Goal: Transaction & Acquisition: Purchase product/service

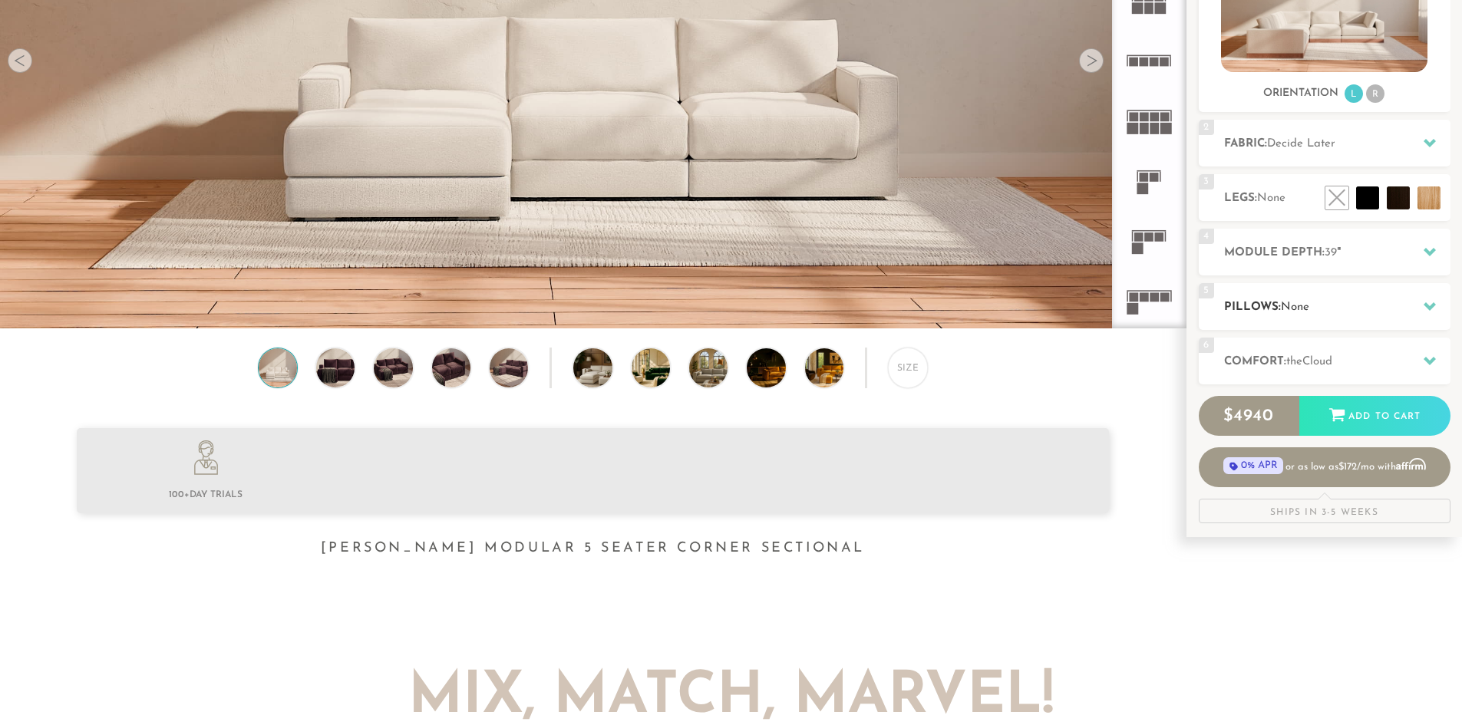
scroll to position [307, 0]
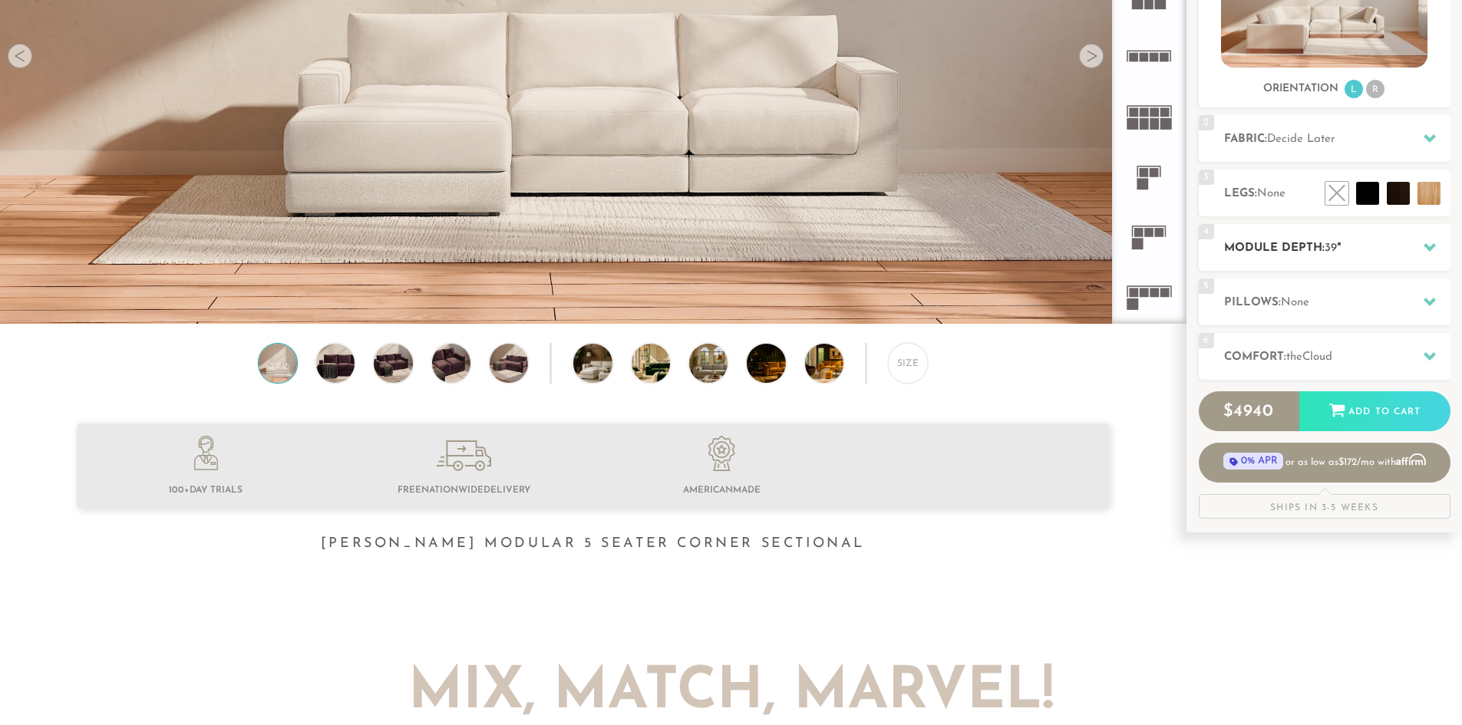
click at [1375, 248] on h2 "Module Depth: 39 "" at bounding box center [1337, 248] width 226 height 18
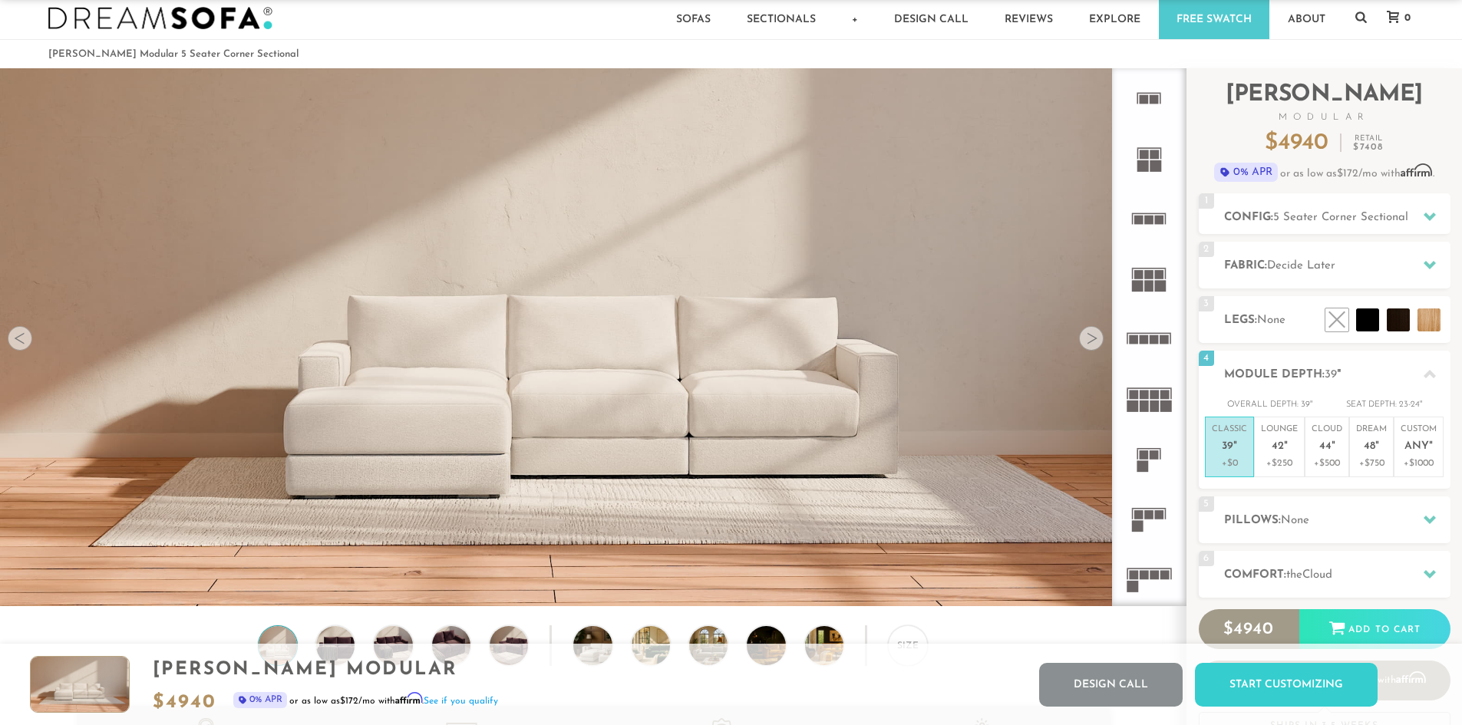
scroll to position [0, 0]
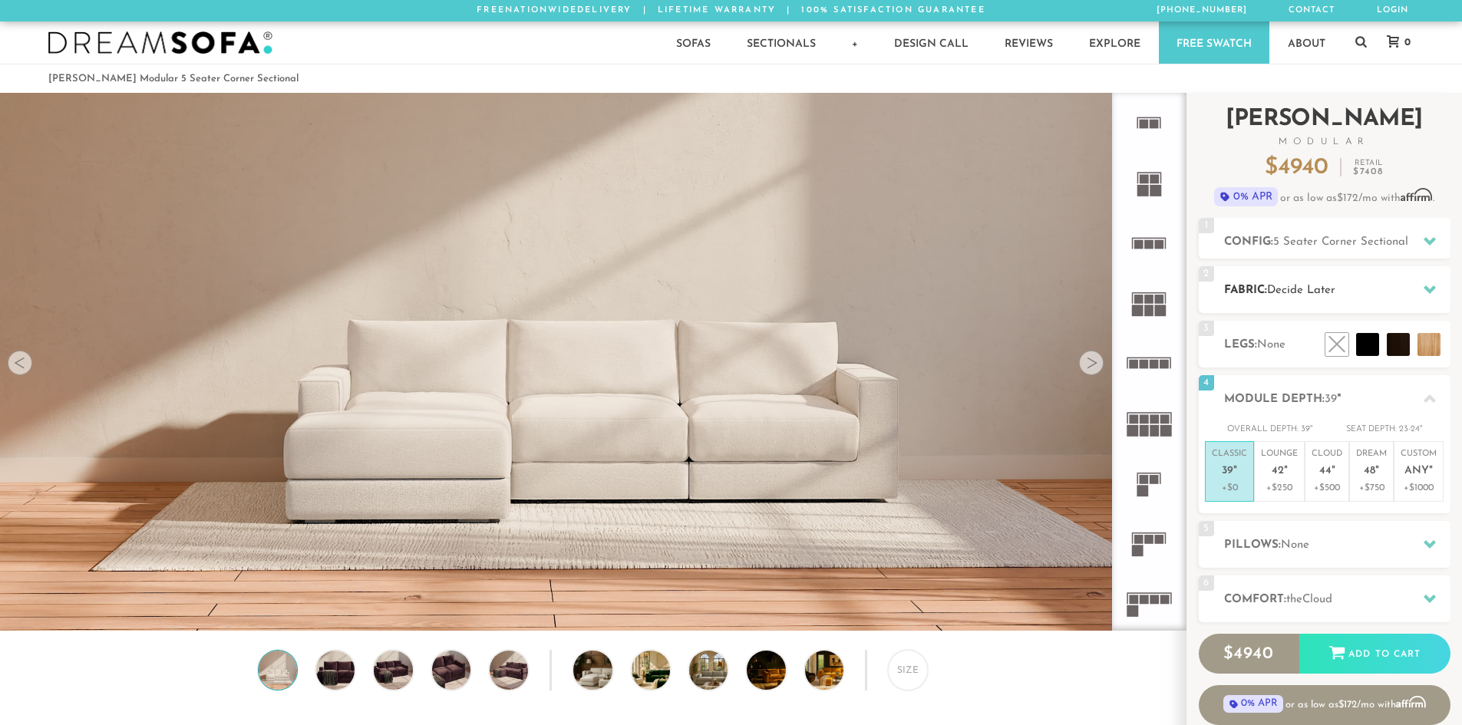
click at [1399, 288] on h2 "Fabric: Decide Later" at bounding box center [1337, 291] width 226 height 18
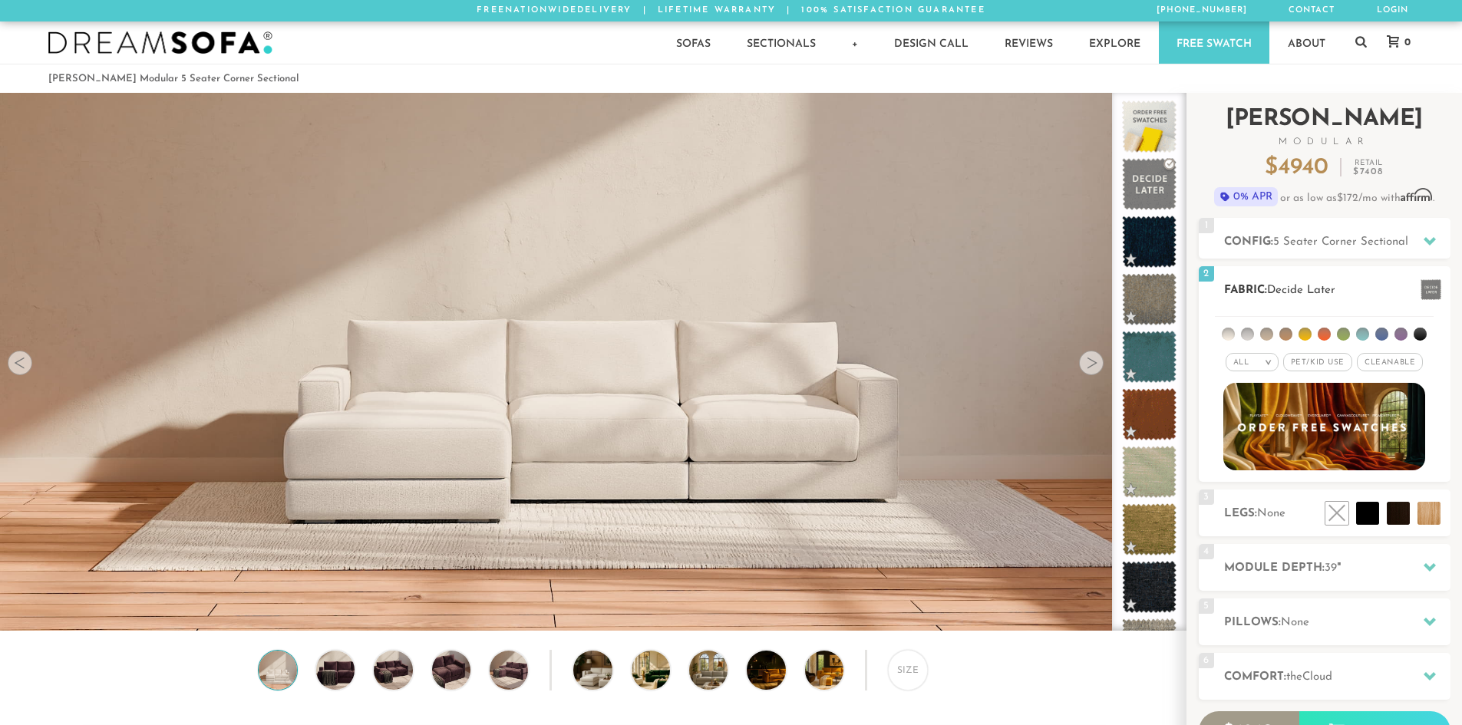
click at [1252, 362] on div "All >" at bounding box center [1251, 362] width 53 height 18
click at [1249, 401] on li "Tier" at bounding box center [1251, 403] width 53 height 21
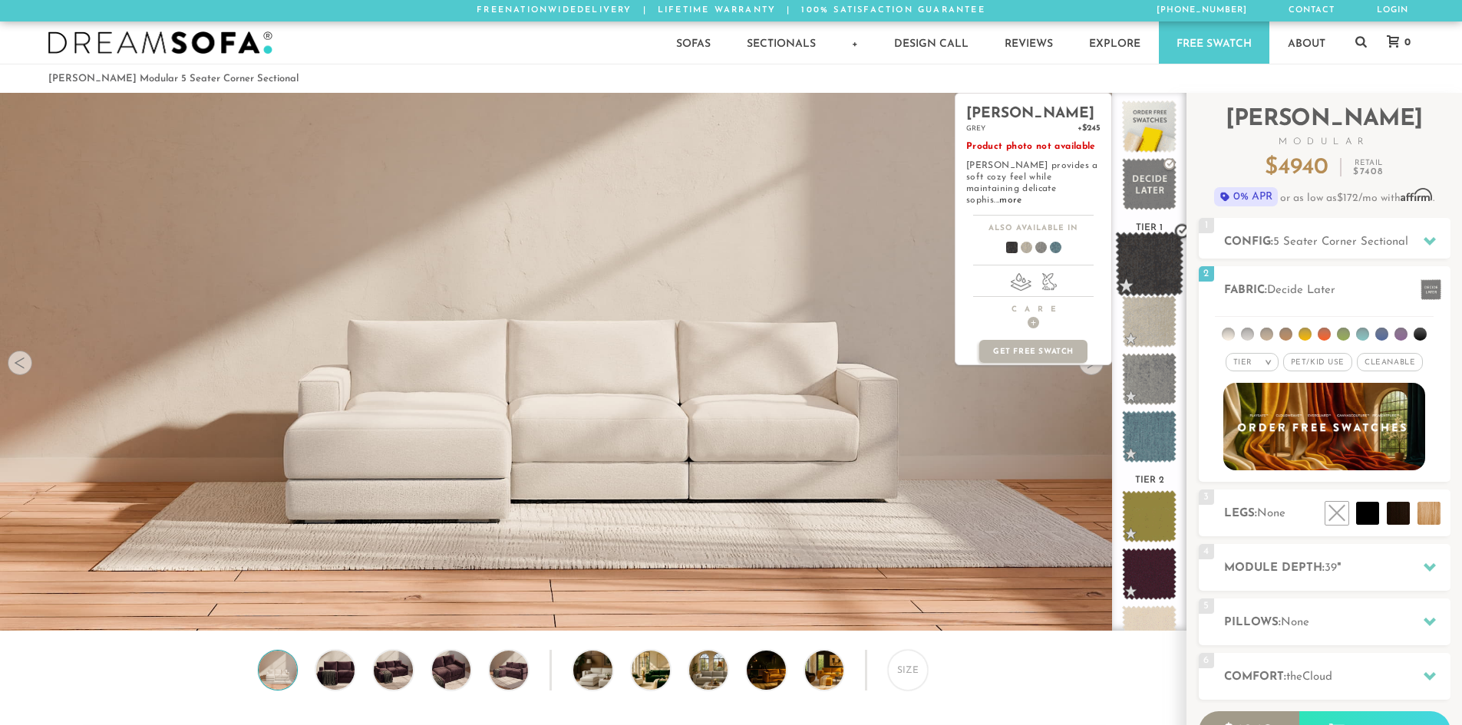
click at [1146, 253] on span at bounding box center [1149, 264] width 68 height 65
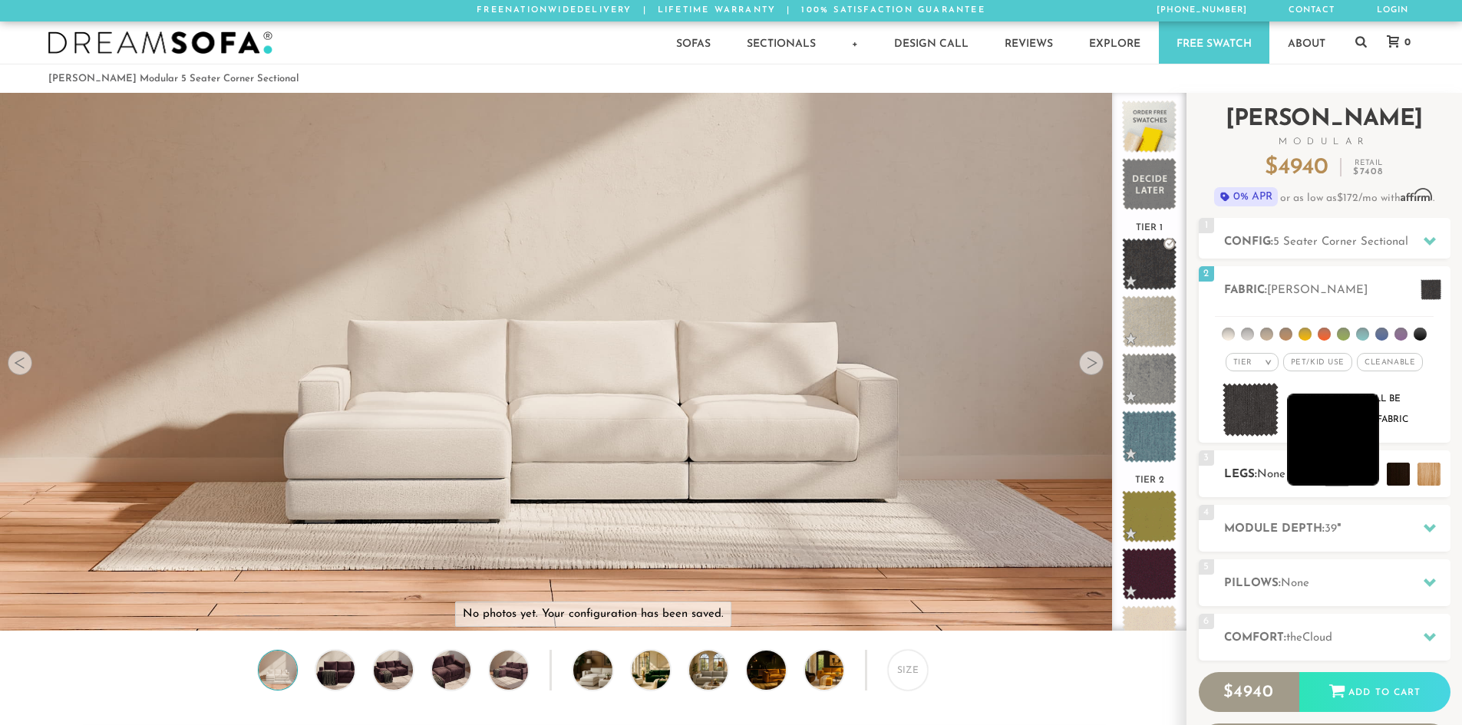
click at [1359, 474] on li at bounding box center [1333, 440] width 92 height 92
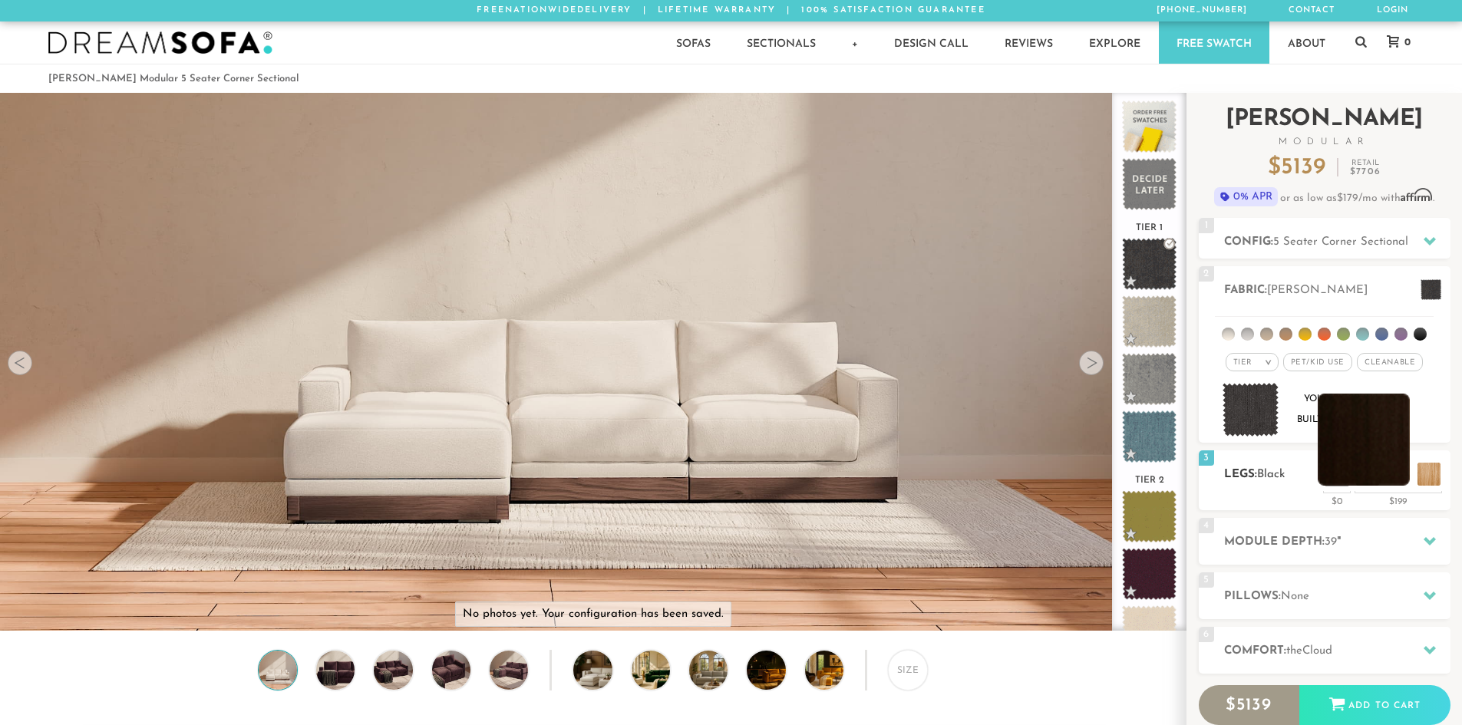
click at [1402, 480] on li at bounding box center [1363, 440] width 92 height 92
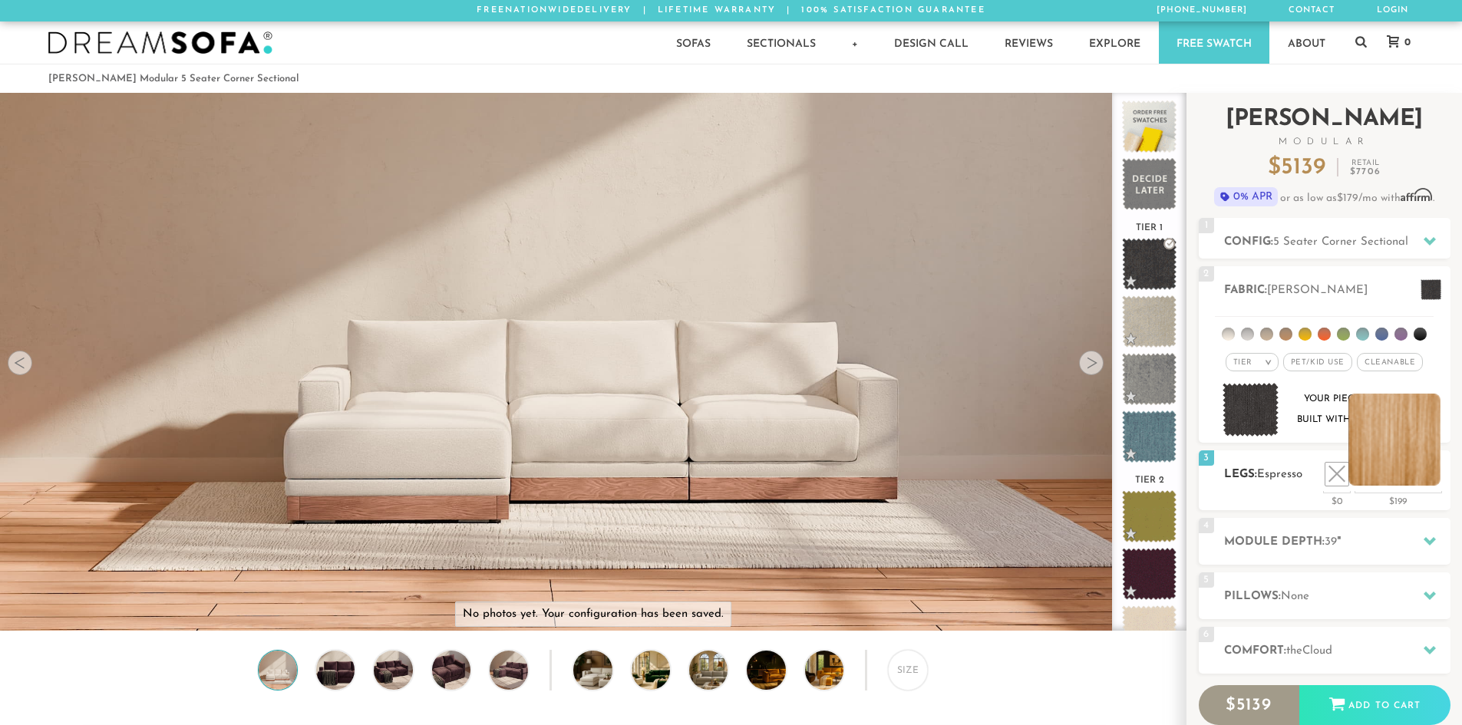
click at [1433, 477] on li at bounding box center [1394, 440] width 92 height 92
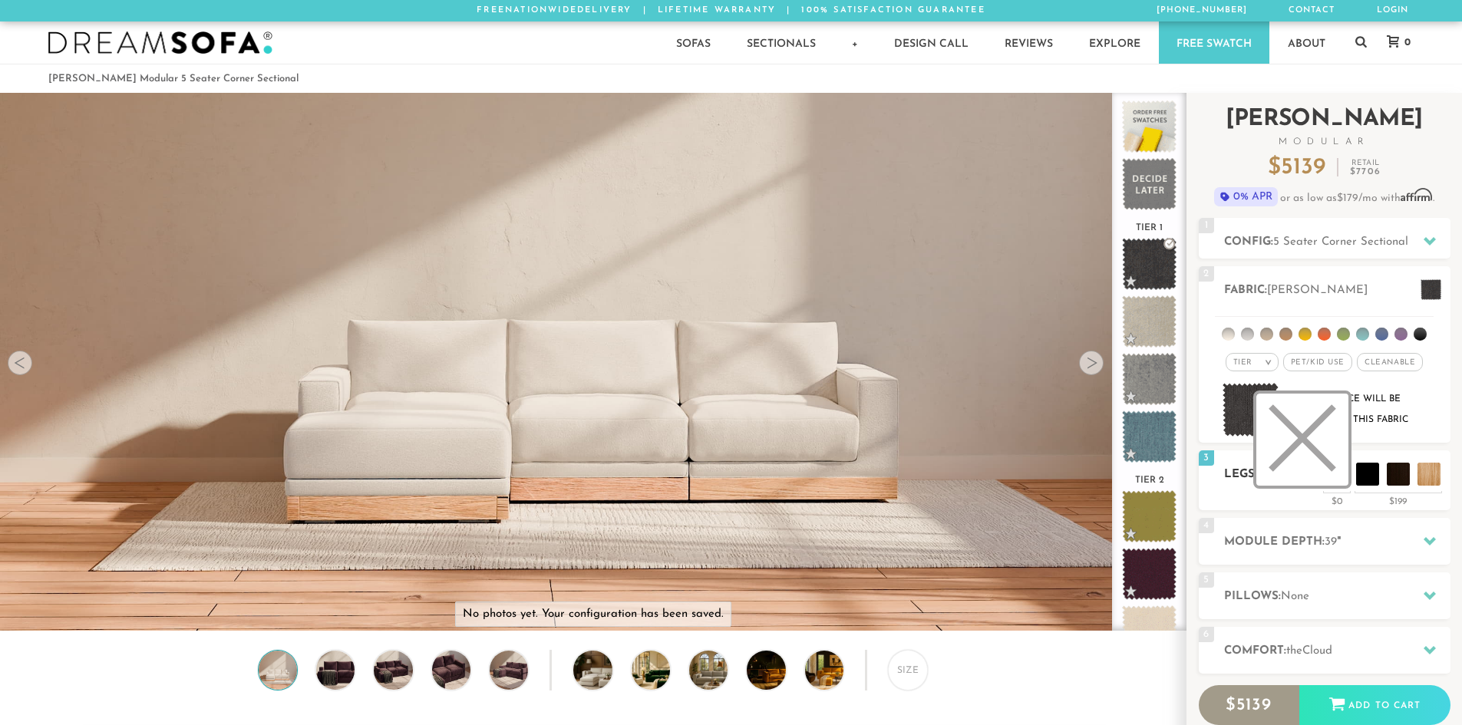
click at [1331, 475] on li at bounding box center [1302, 440] width 92 height 92
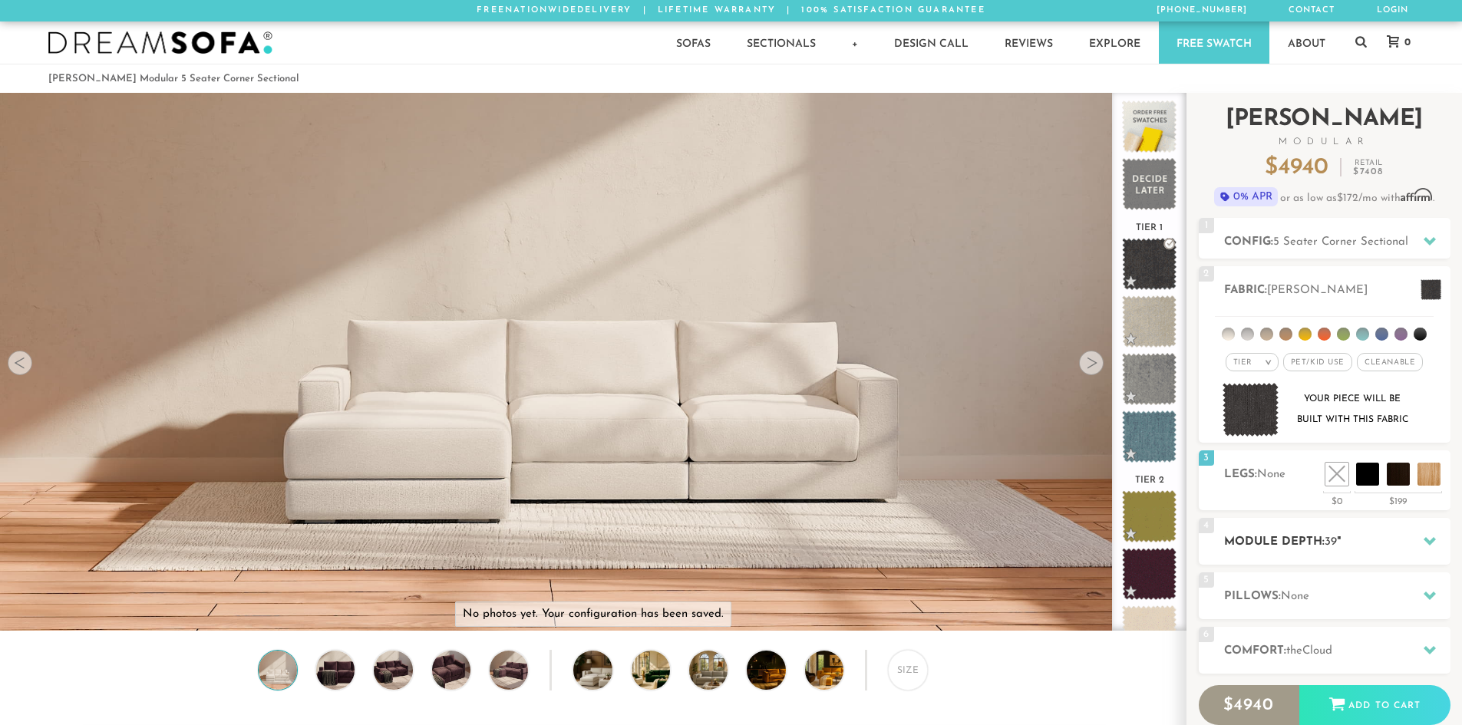
click at [1392, 544] on h2 "Module Depth: 39 "" at bounding box center [1337, 542] width 226 height 18
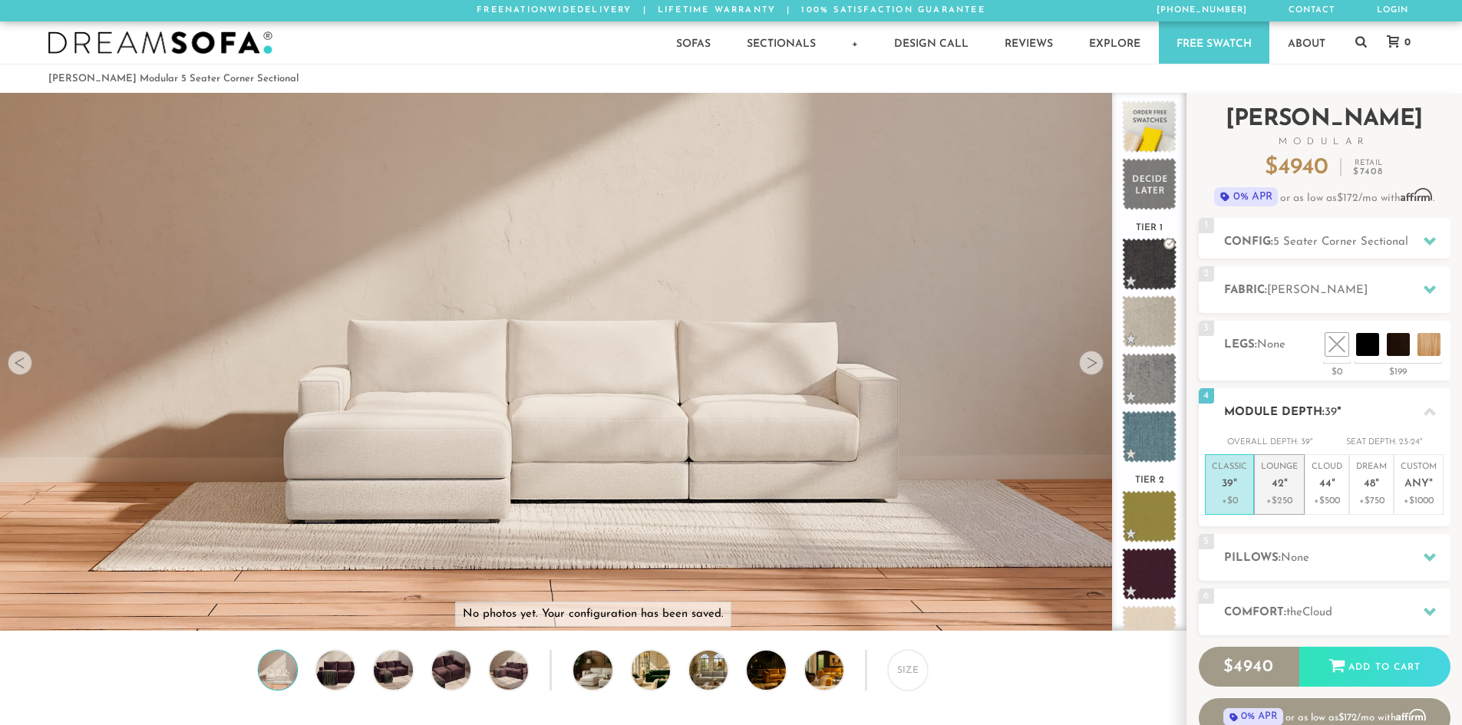
click at [1290, 480] on p "Lounge 42 "" at bounding box center [1279, 477] width 37 height 33
click at [1334, 473] on p "Cloud 44 "" at bounding box center [1326, 477] width 31 height 33
click at [1374, 493] on p "Dream 48 "" at bounding box center [1371, 477] width 31 height 33
click at [1226, 493] on p "Classic 39 "" at bounding box center [1229, 477] width 35 height 33
click at [893, 670] on div "Size" at bounding box center [908, 670] width 40 height 40
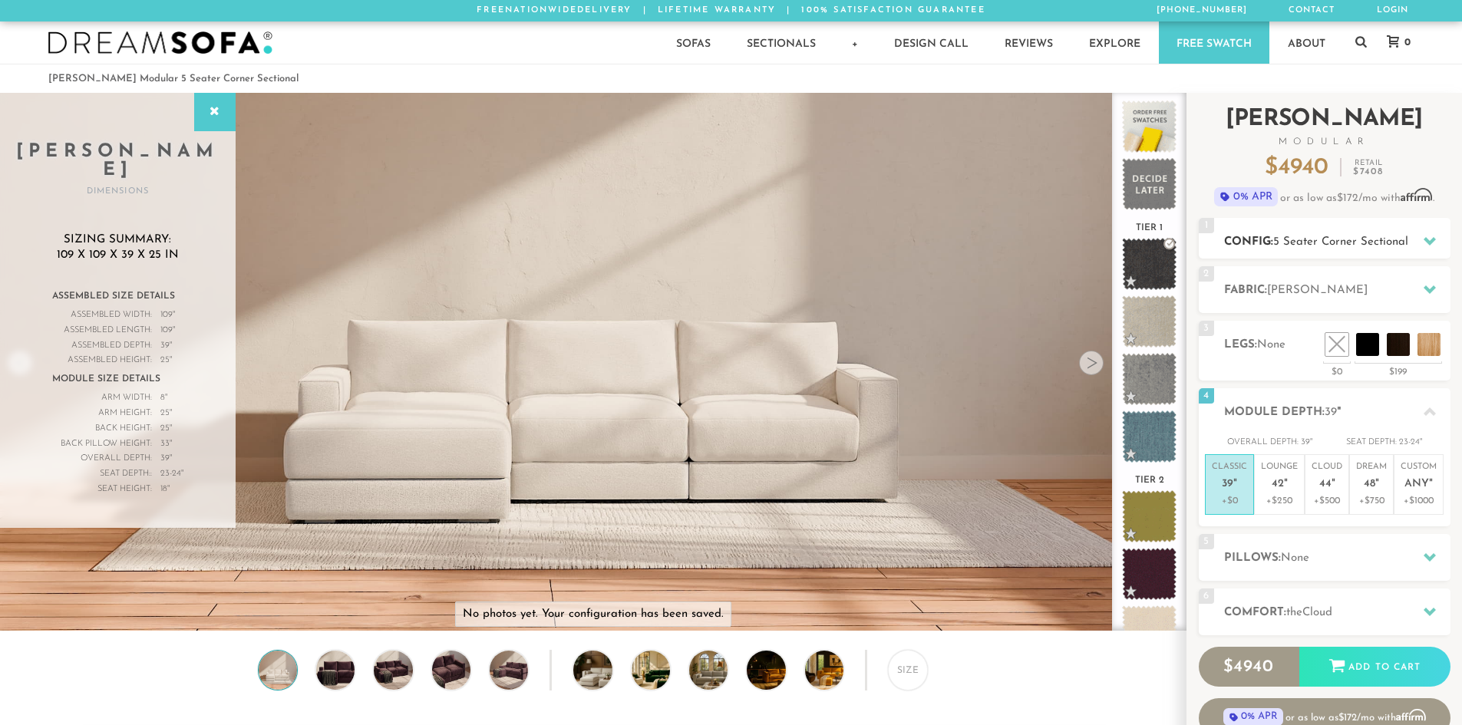
click at [1407, 234] on h2 "Config: 5 Seater Corner Sectional" at bounding box center [1337, 242] width 226 height 18
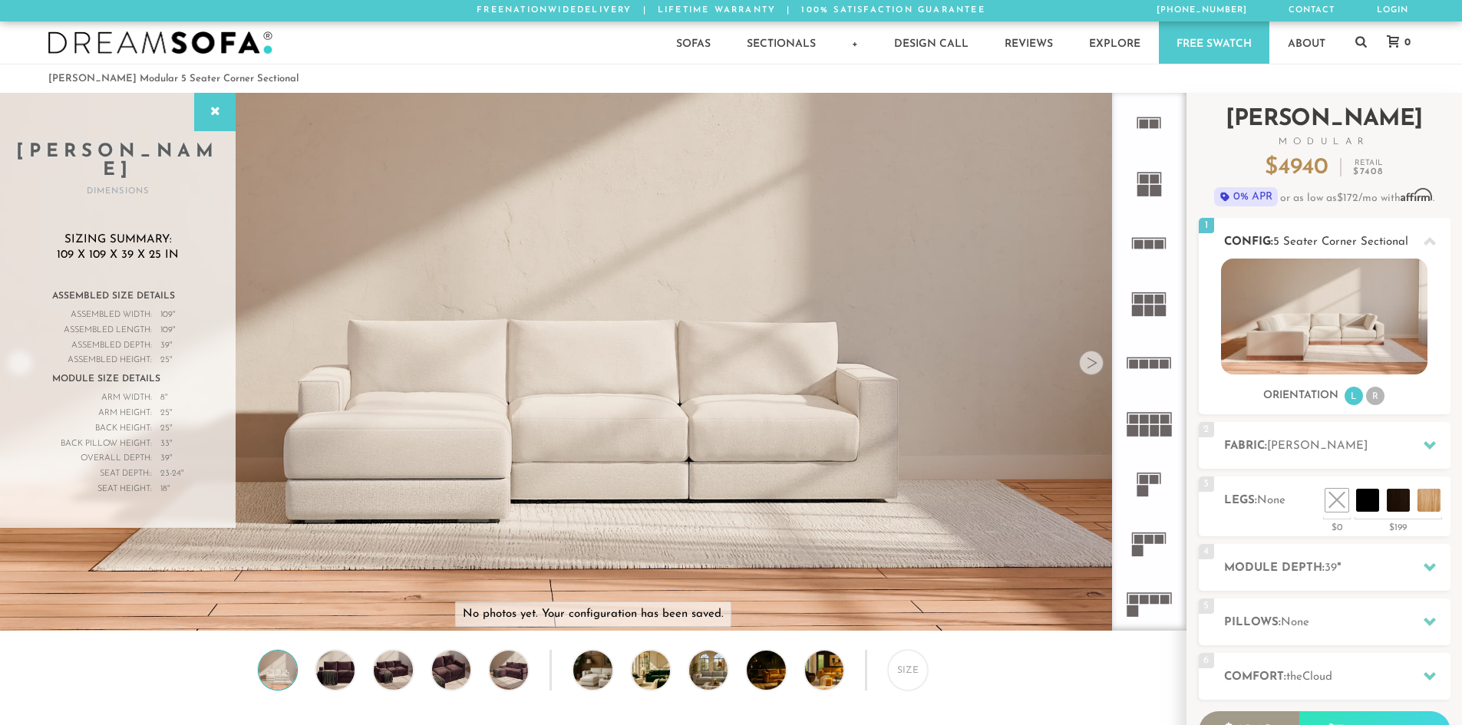
click at [1376, 401] on li "R" at bounding box center [1375, 396] width 18 height 18
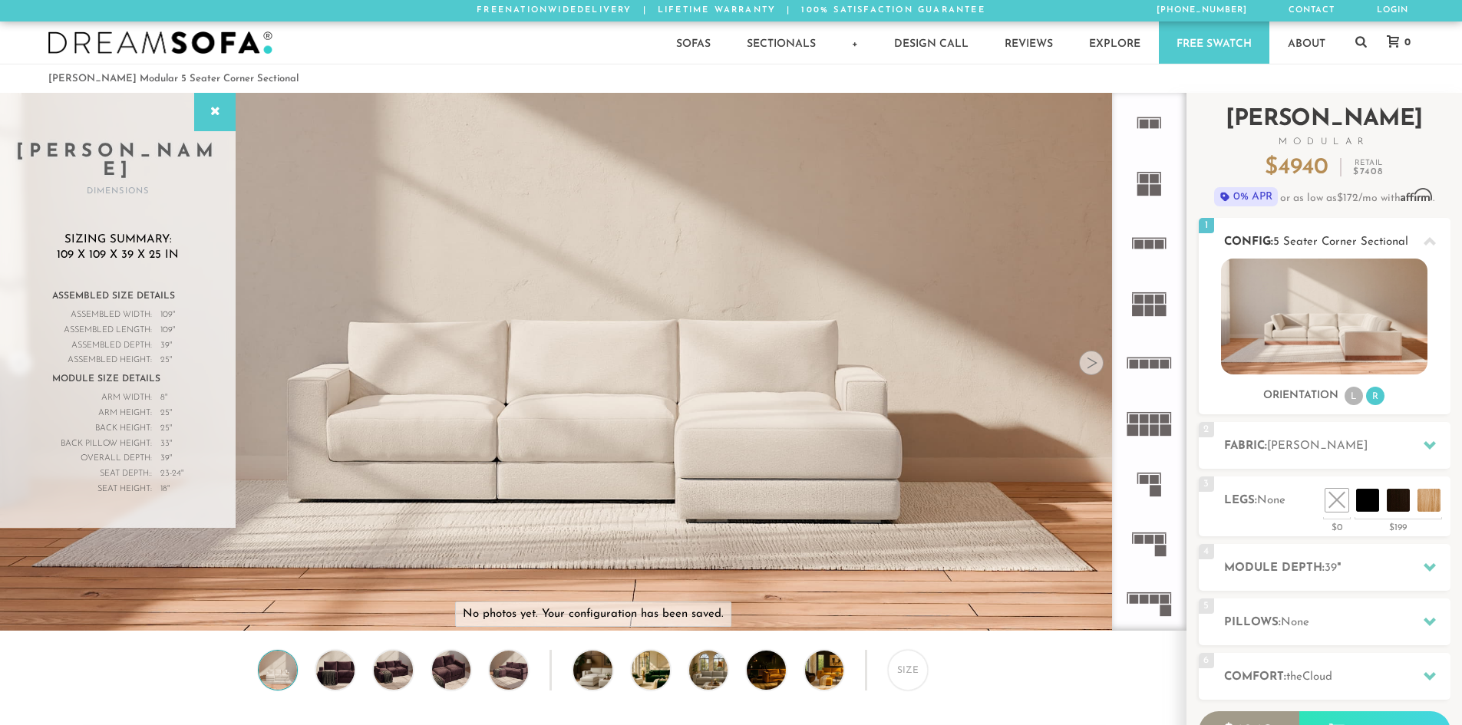
click at [1357, 394] on li "L" at bounding box center [1353, 396] width 18 height 18
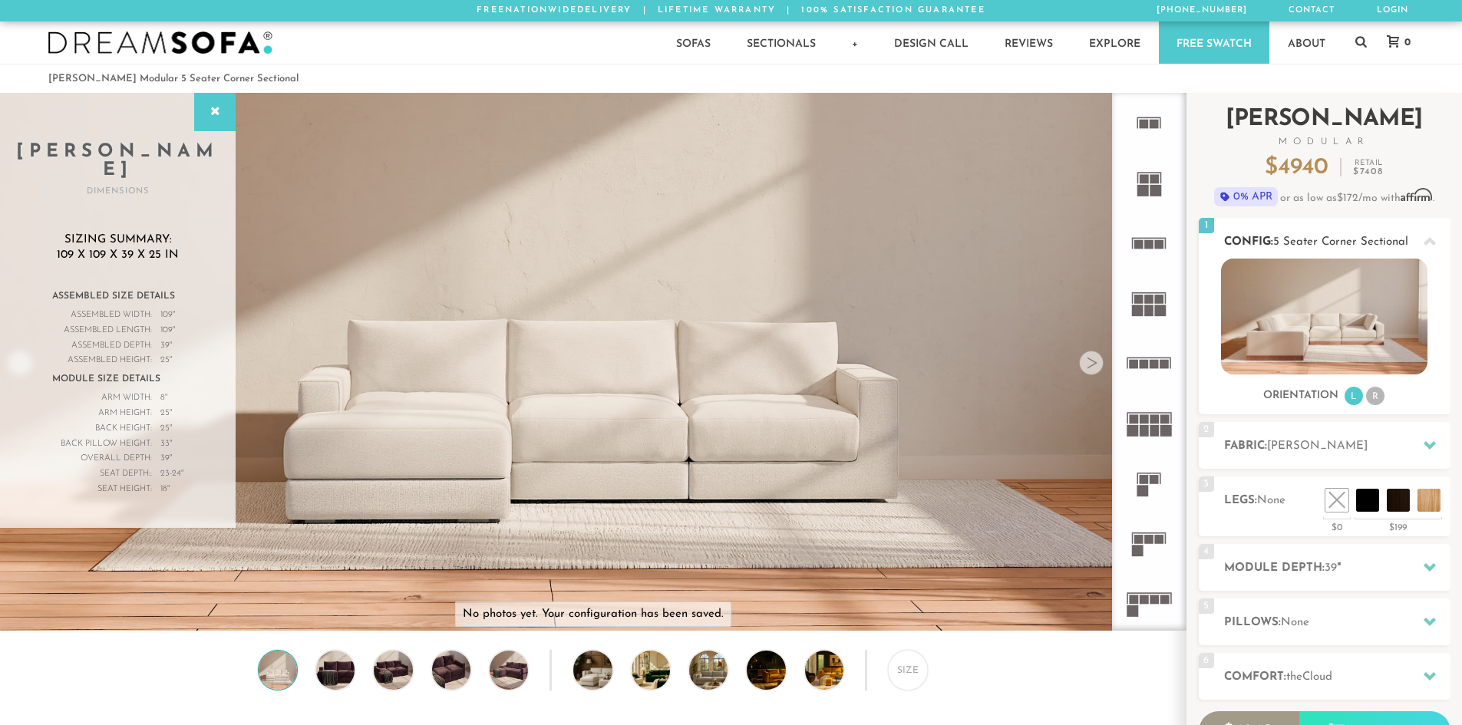
click at [1389, 401] on div "Orientation L R" at bounding box center [1325, 396] width 252 height 21
click at [1376, 394] on li "R" at bounding box center [1375, 396] width 18 height 18
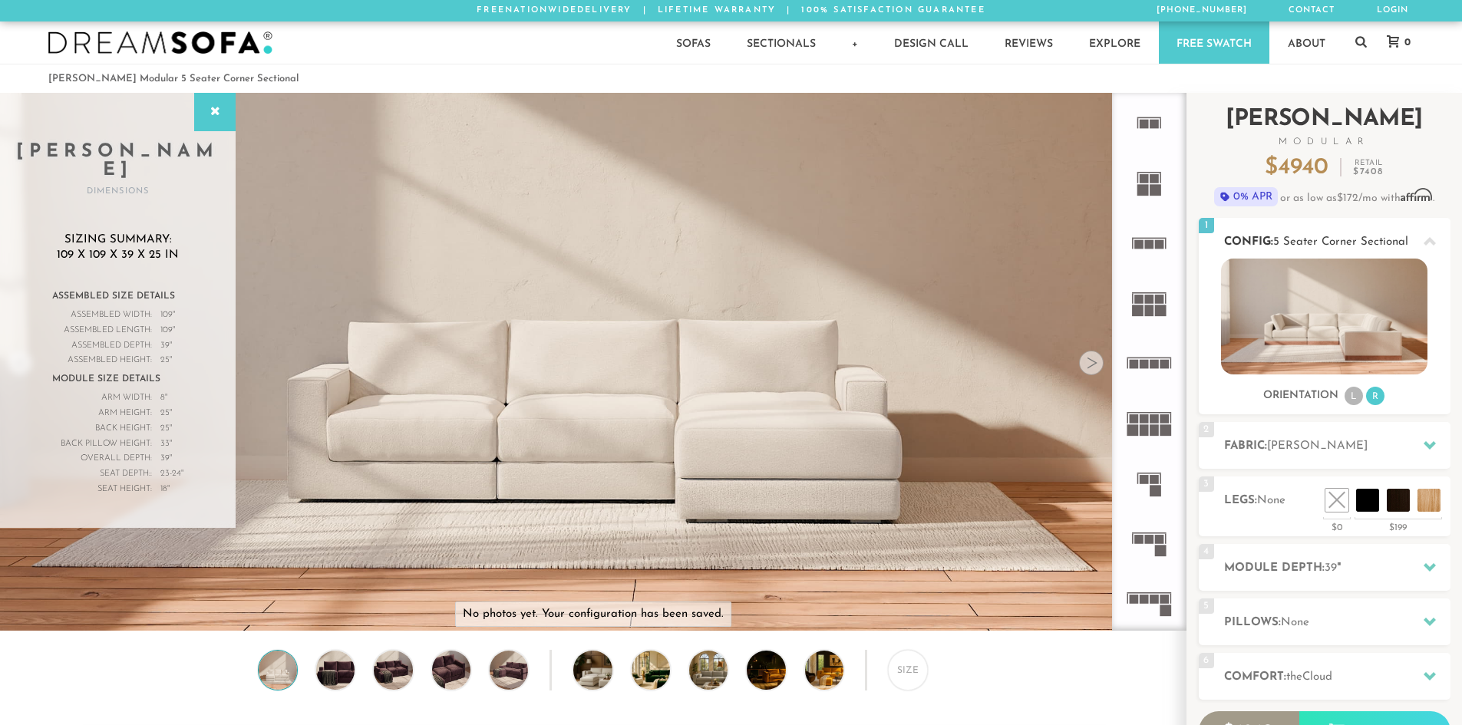
click at [1357, 332] on img at bounding box center [1324, 317] width 206 height 116
click at [331, 674] on img at bounding box center [335, 670] width 46 height 38
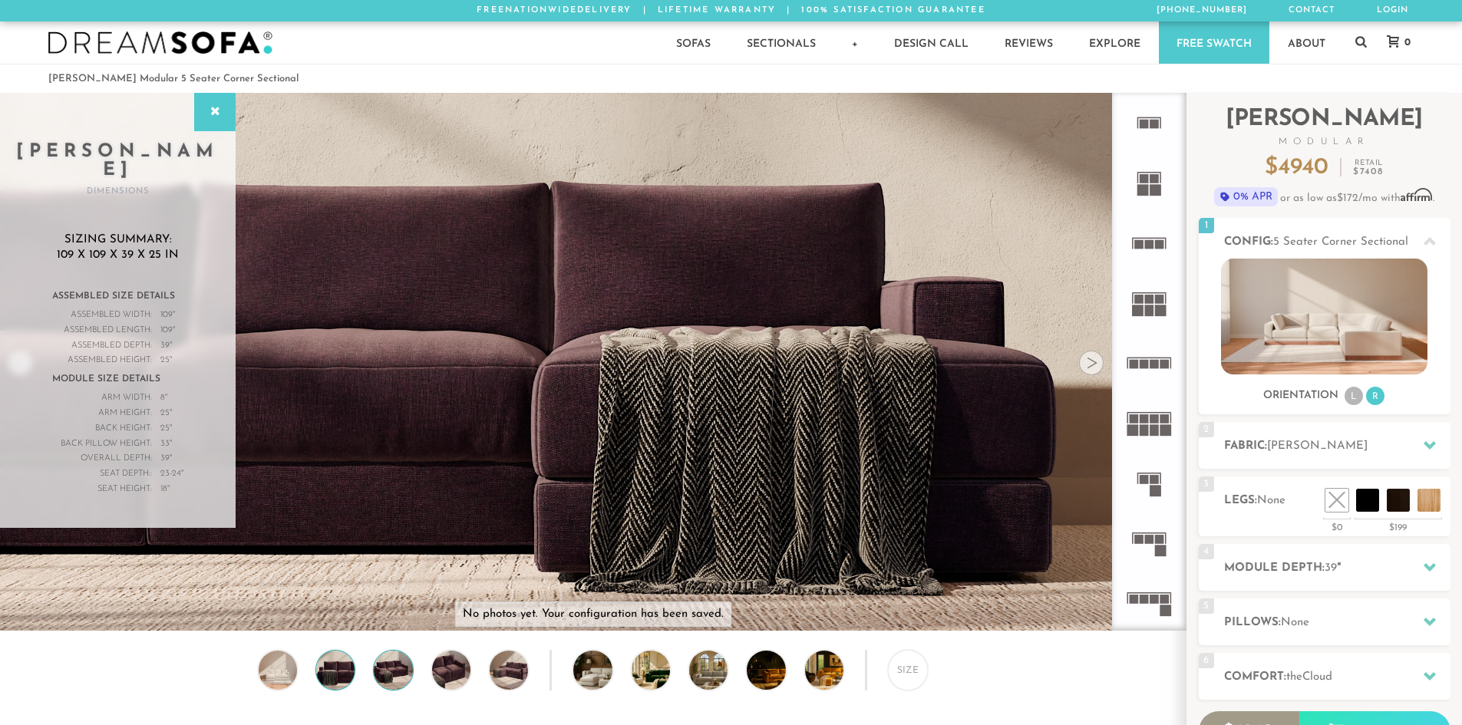
click at [380, 674] on img at bounding box center [393, 670] width 46 height 38
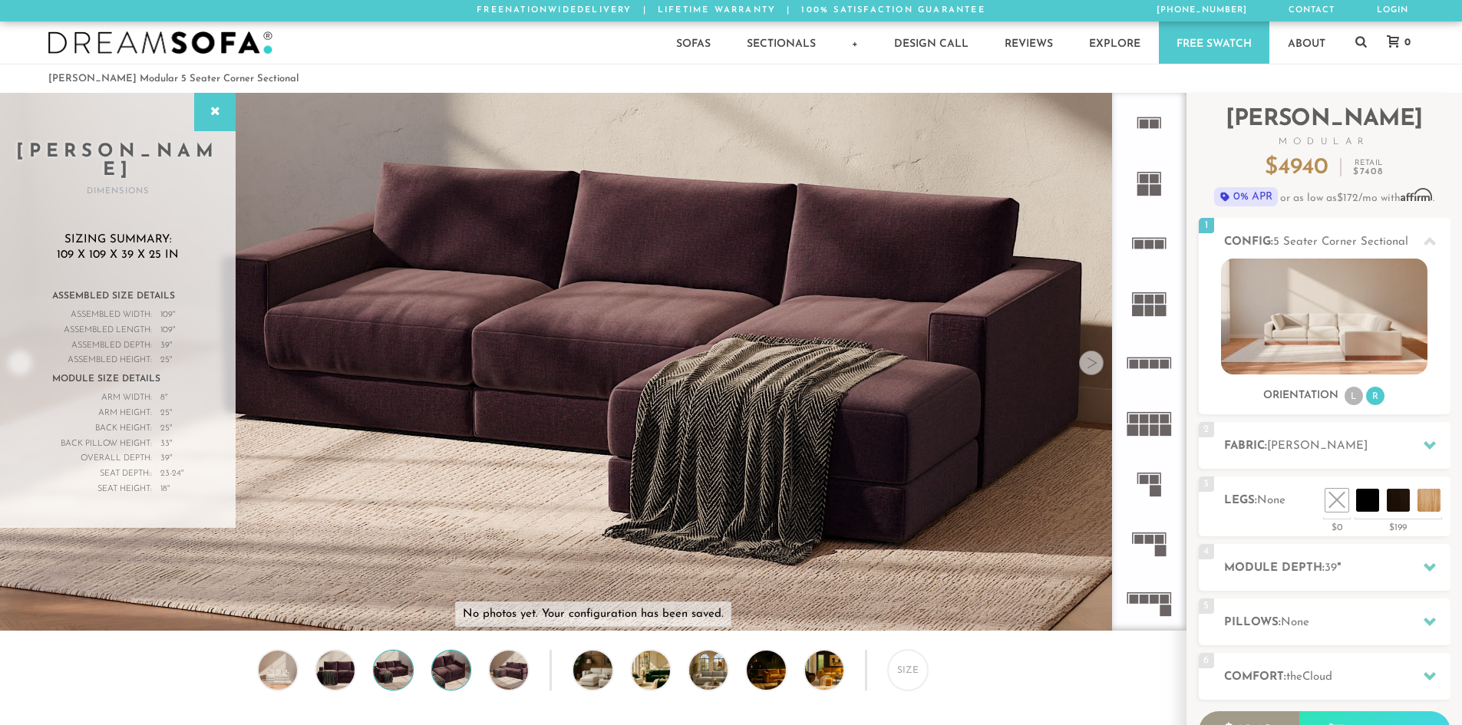
click at [445, 673] on img at bounding box center [451, 670] width 46 height 38
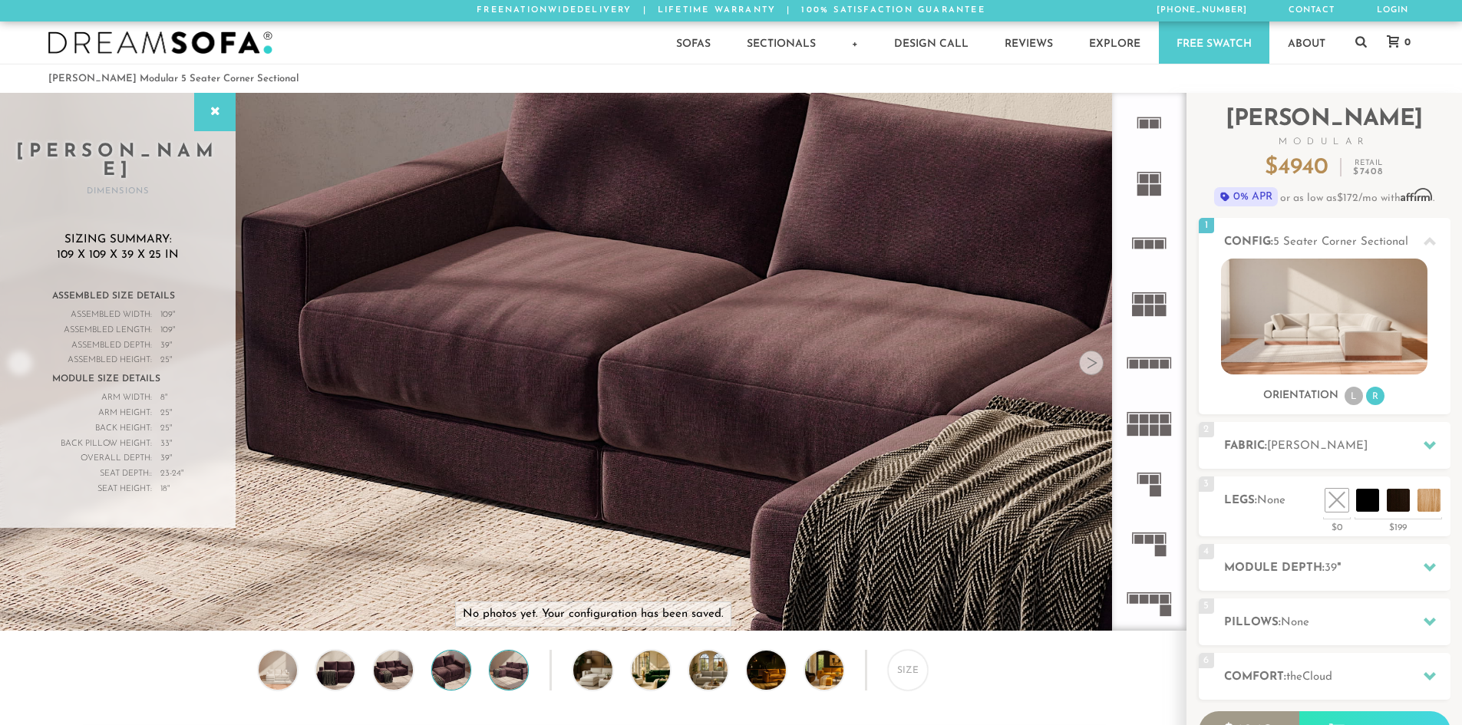
click at [505, 672] on img at bounding box center [509, 670] width 46 height 38
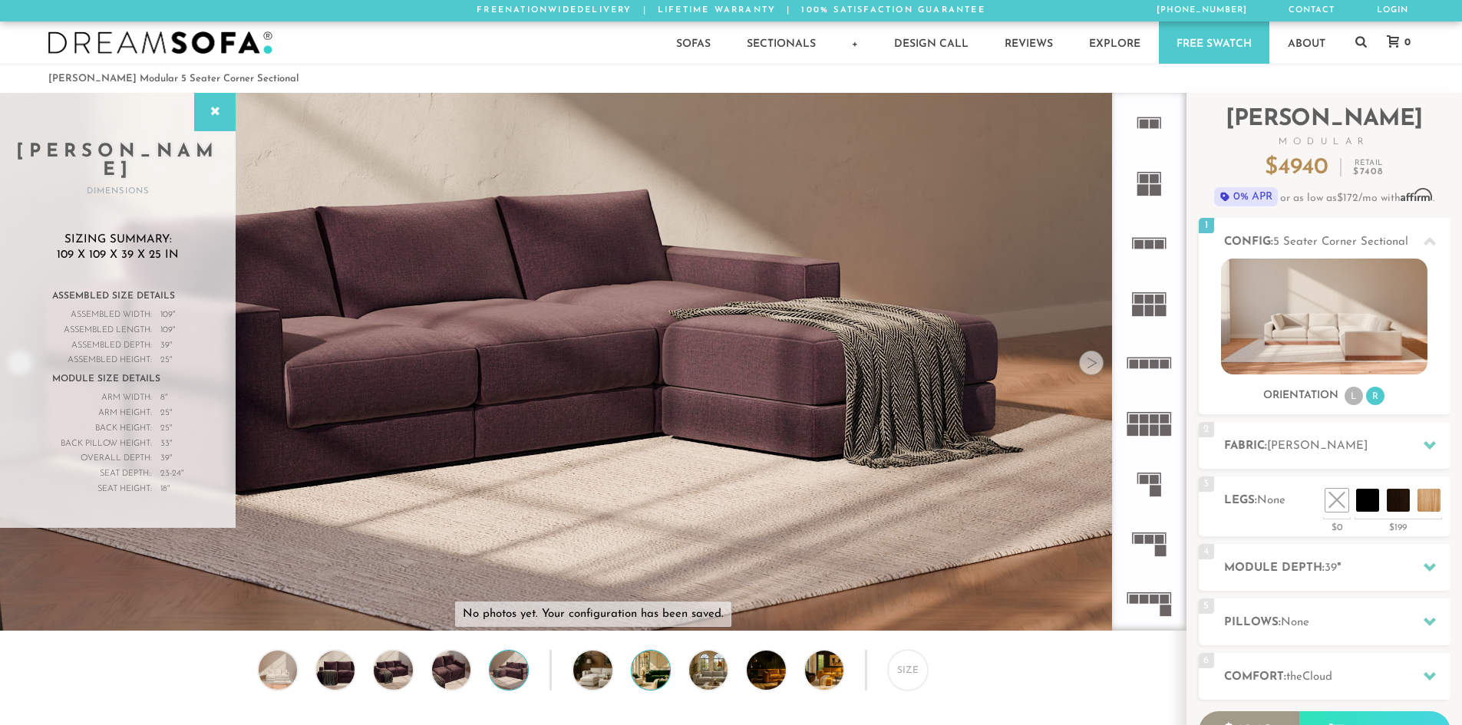
click at [639, 686] on img at bounding box center [665, 670] width 68 height 38
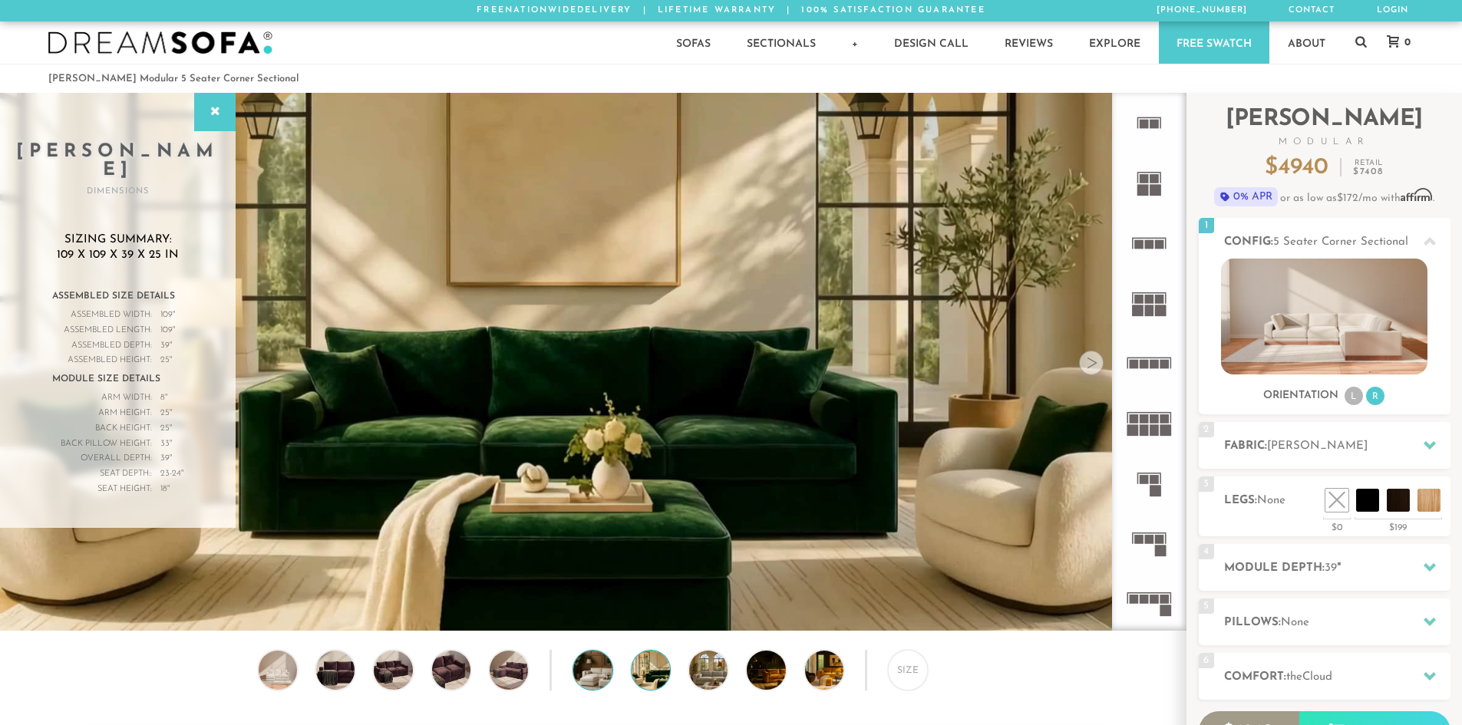
click at [592, 677] on img at bounding box center [607, 670] width 68 height 38
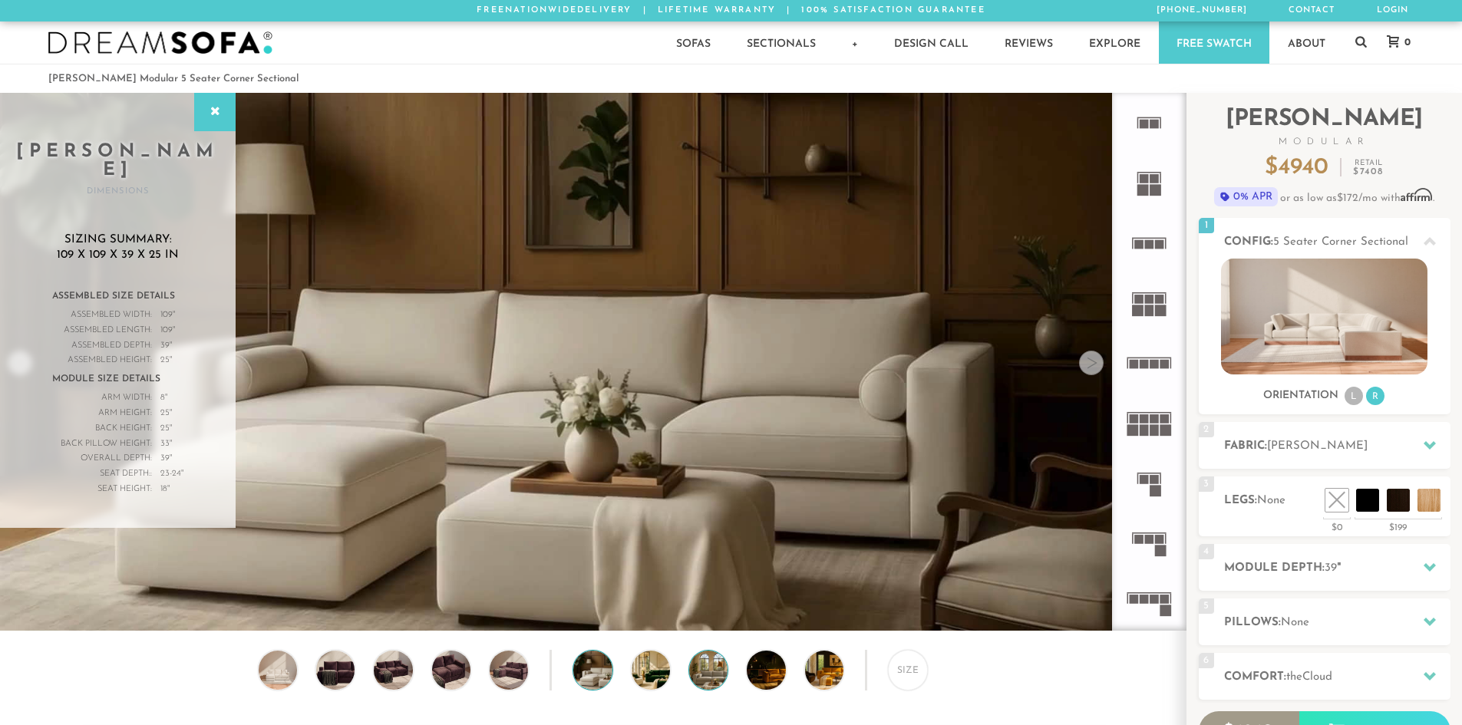
click at [710, 685] on img at bounding box center [723, 670] width 68 height 38
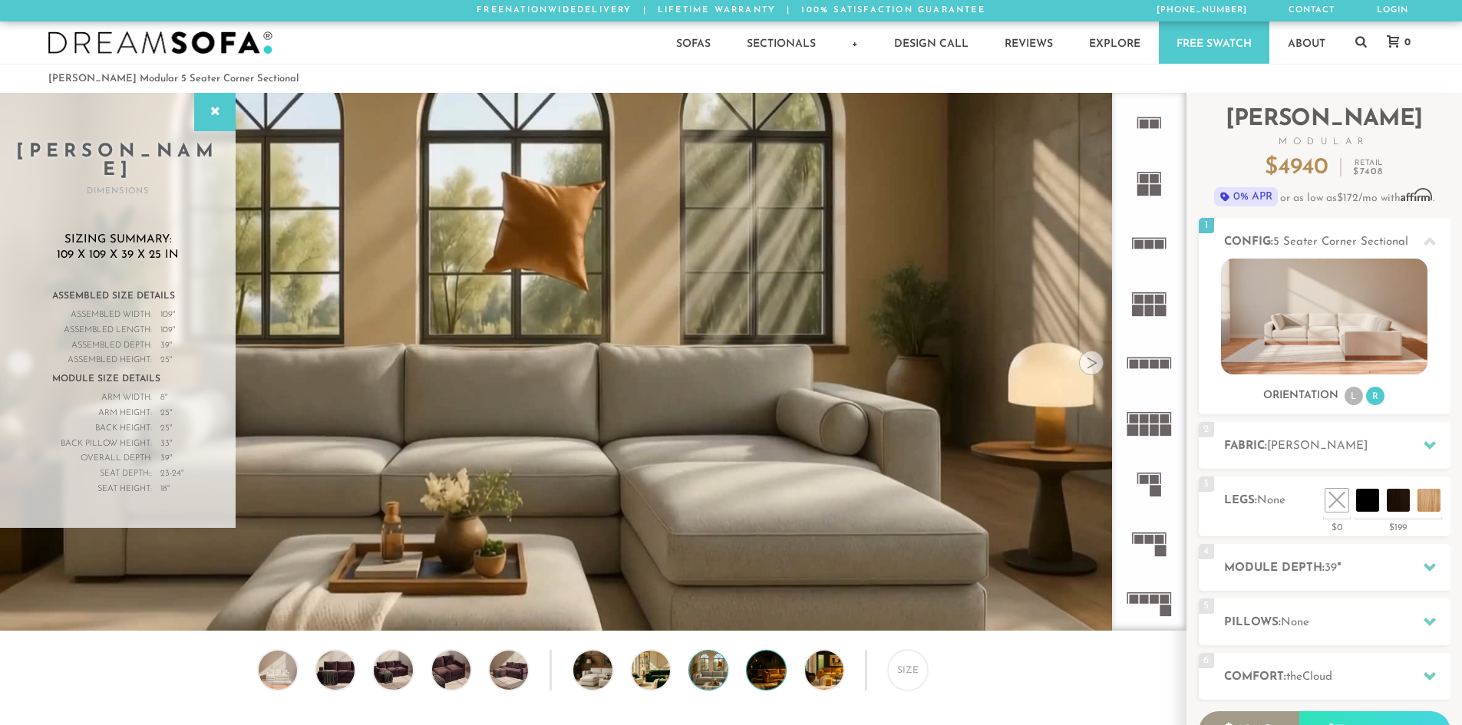
click at [767, 676] on img at bounding box center [781, 670] width 68 height 38
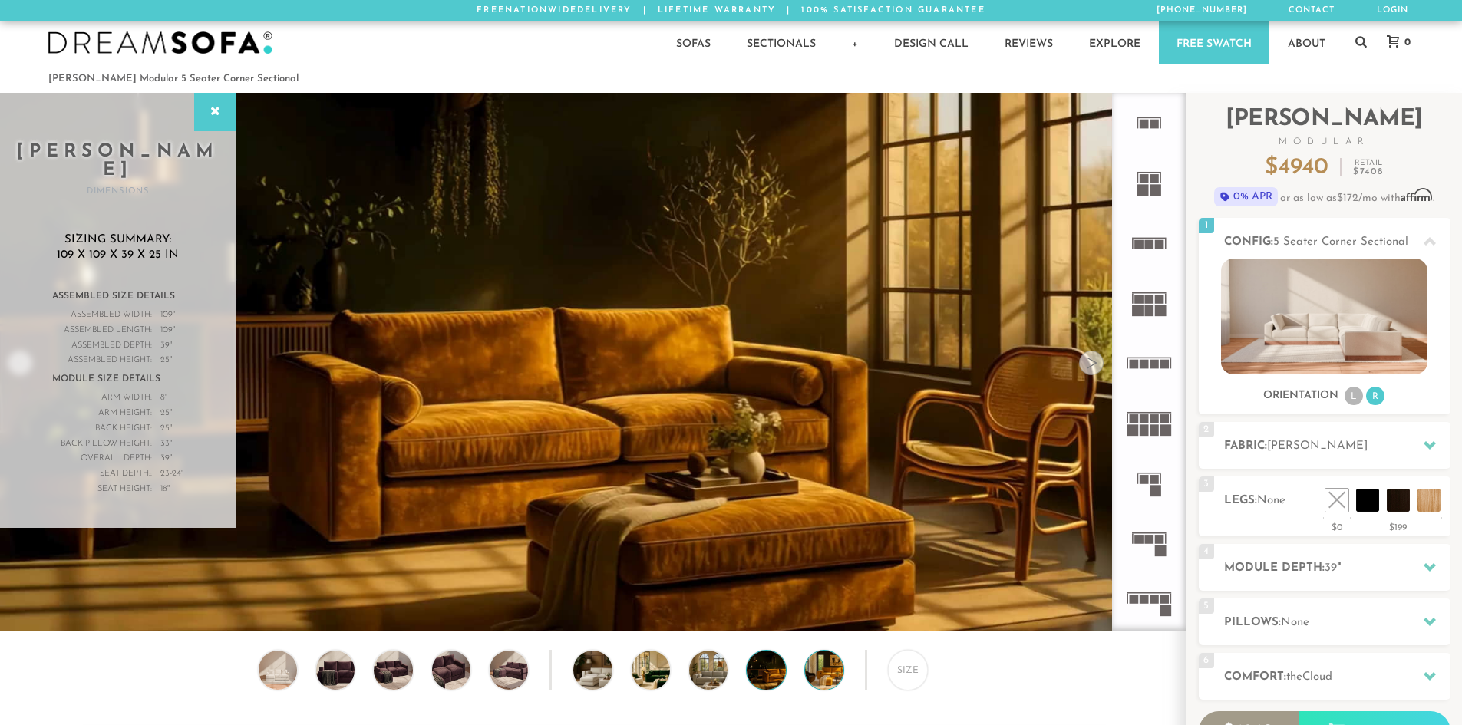
click at [824, 683] on img at bounding box center [839, 670] width 68 height 38
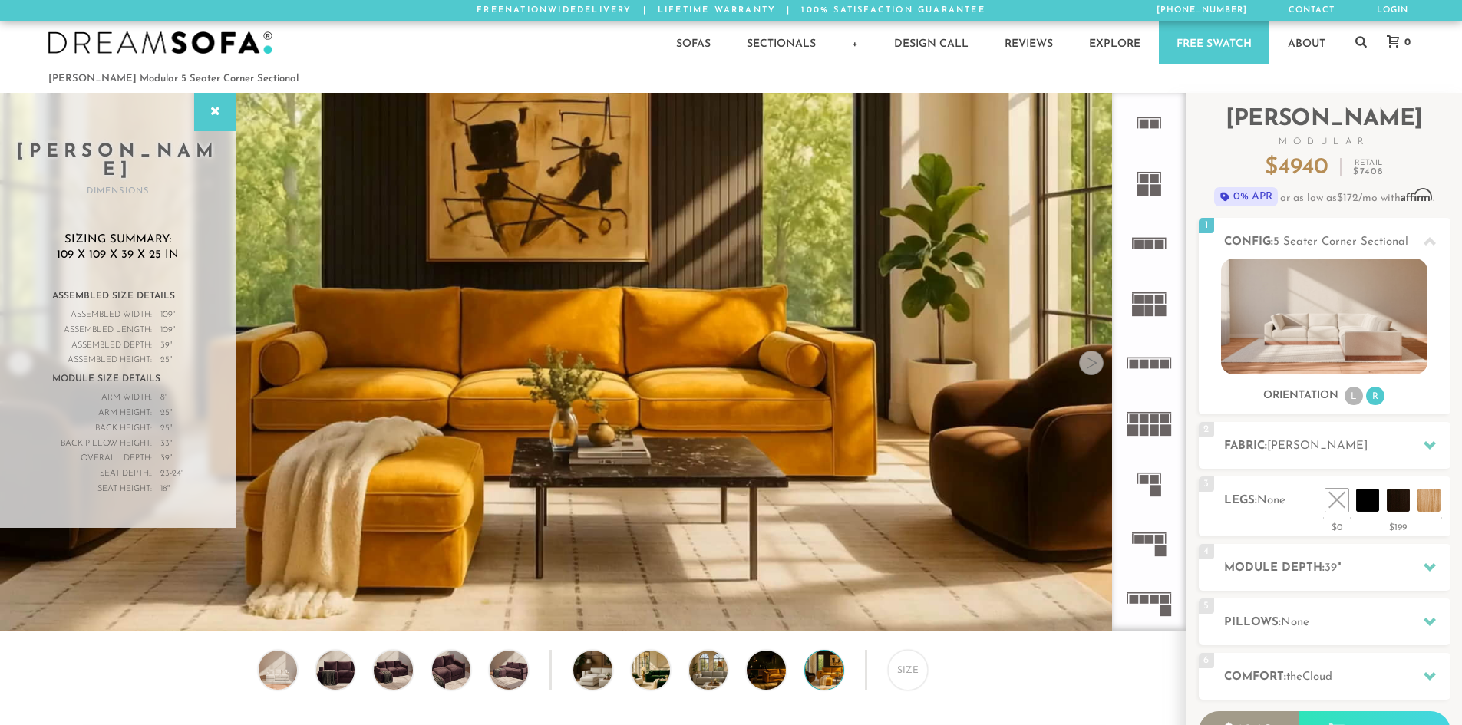
click at [879, 679] on div "Size" at bounding box center [592, 674] width 1185 height 48
click at [895, 672] on div "Size" at bounding box center [908, 670] width 40 height 40
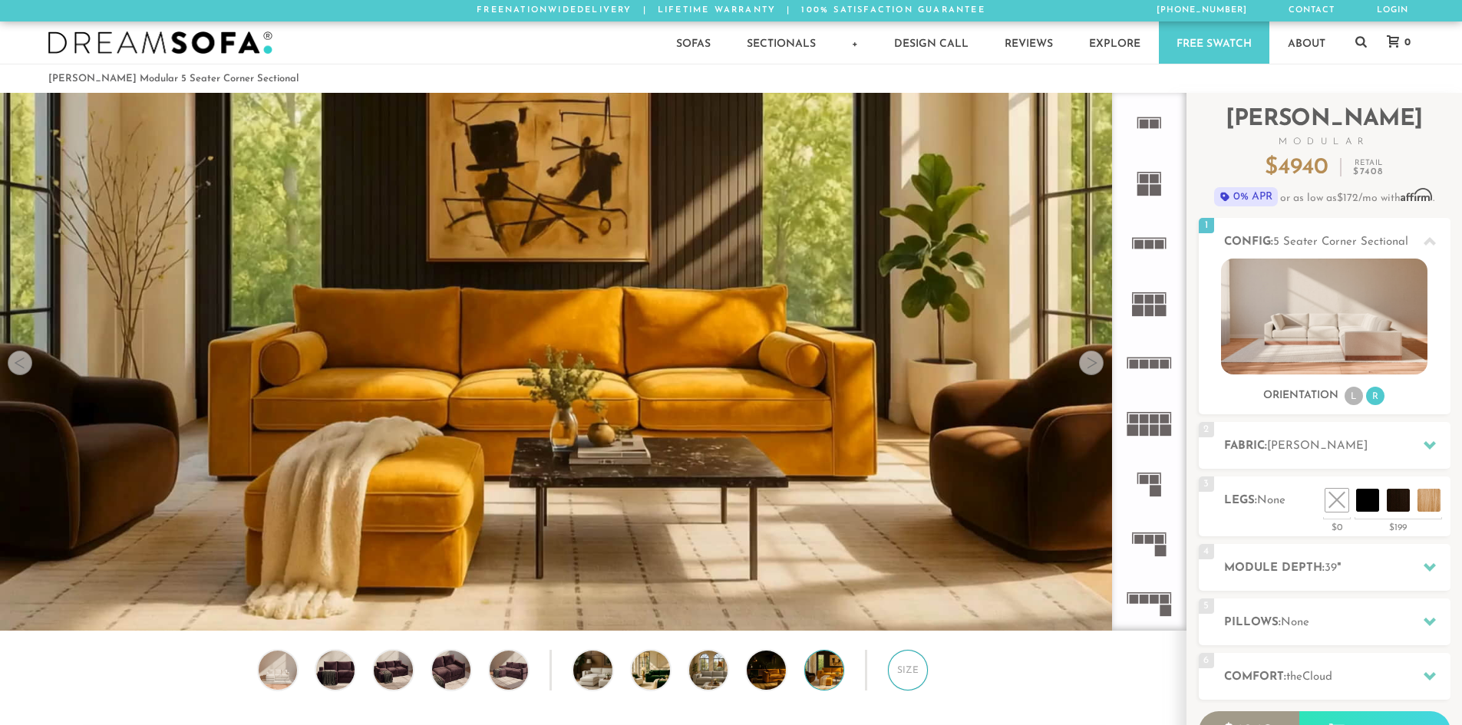
click at [895, 672] on div "Size" at bounding box center [908, 670] width 40 height 40
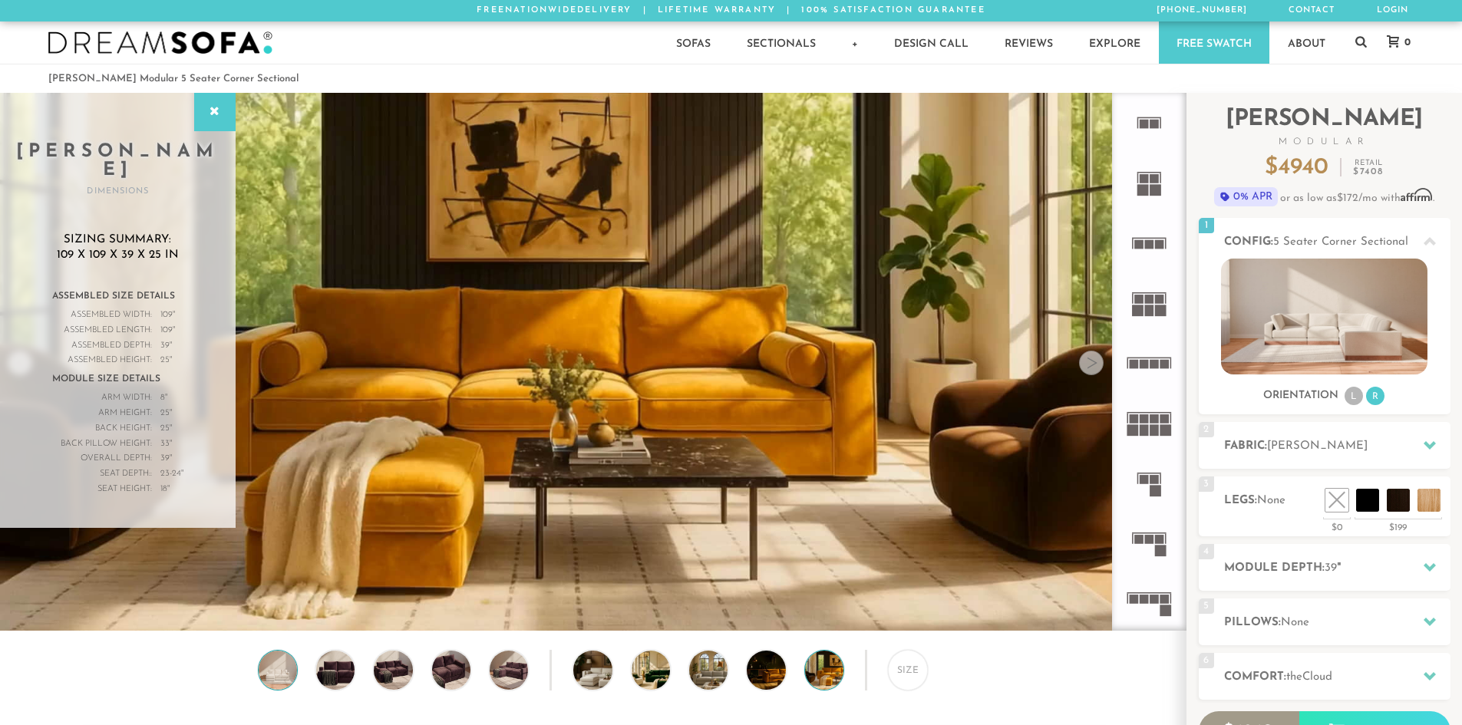
click at [277, 677] on img at bounding box center [278, 670] width 46 height 38
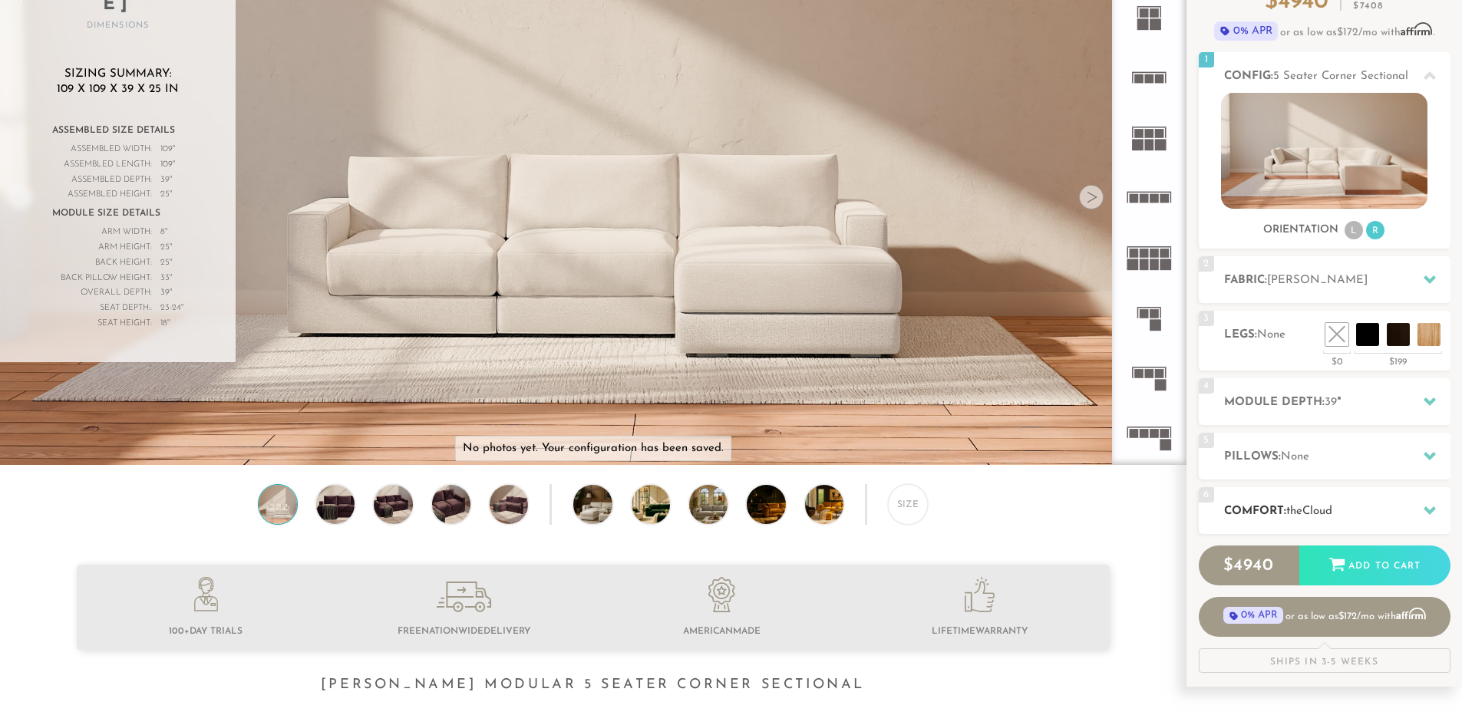
scroll to position [153, 0]
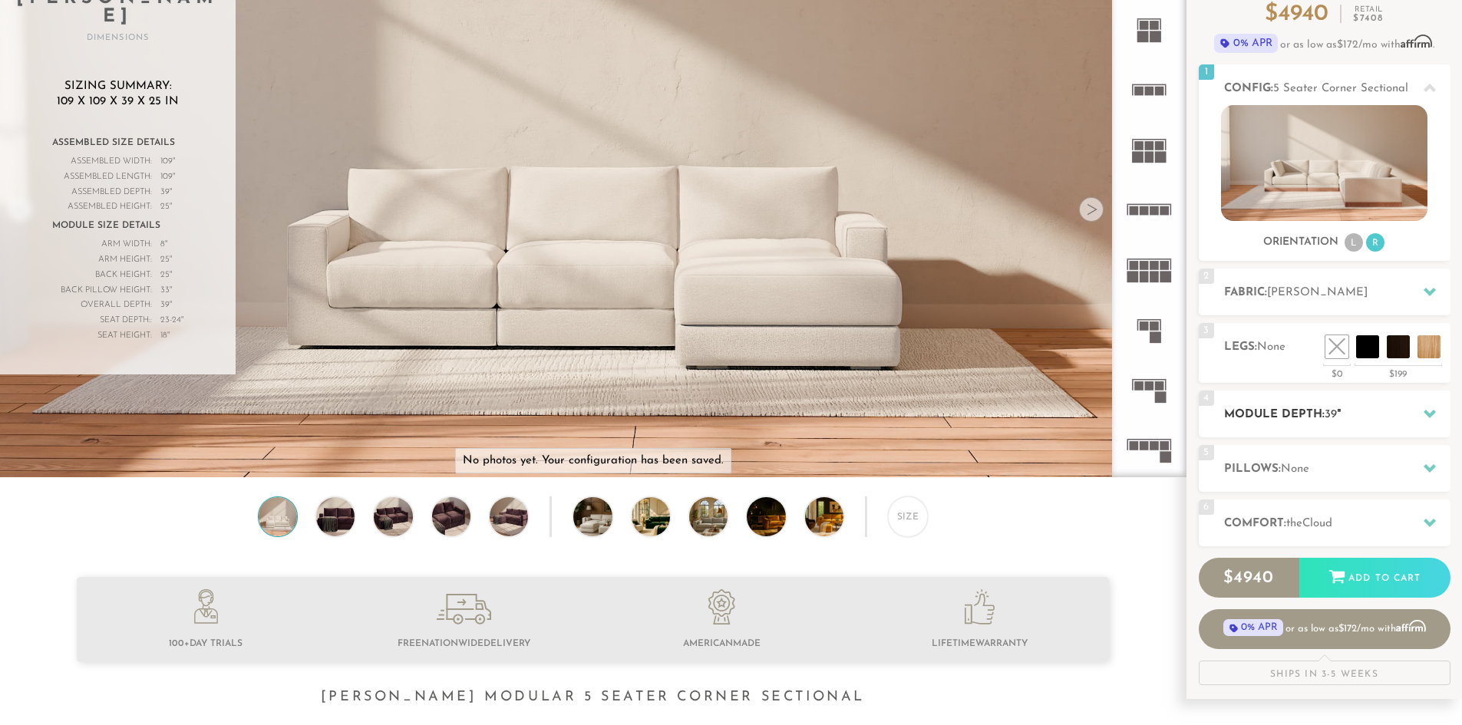
click at [1354, 411] on h2 "Module Depth: 39 "" at bounding box center [1337, 415] width 226 height 18
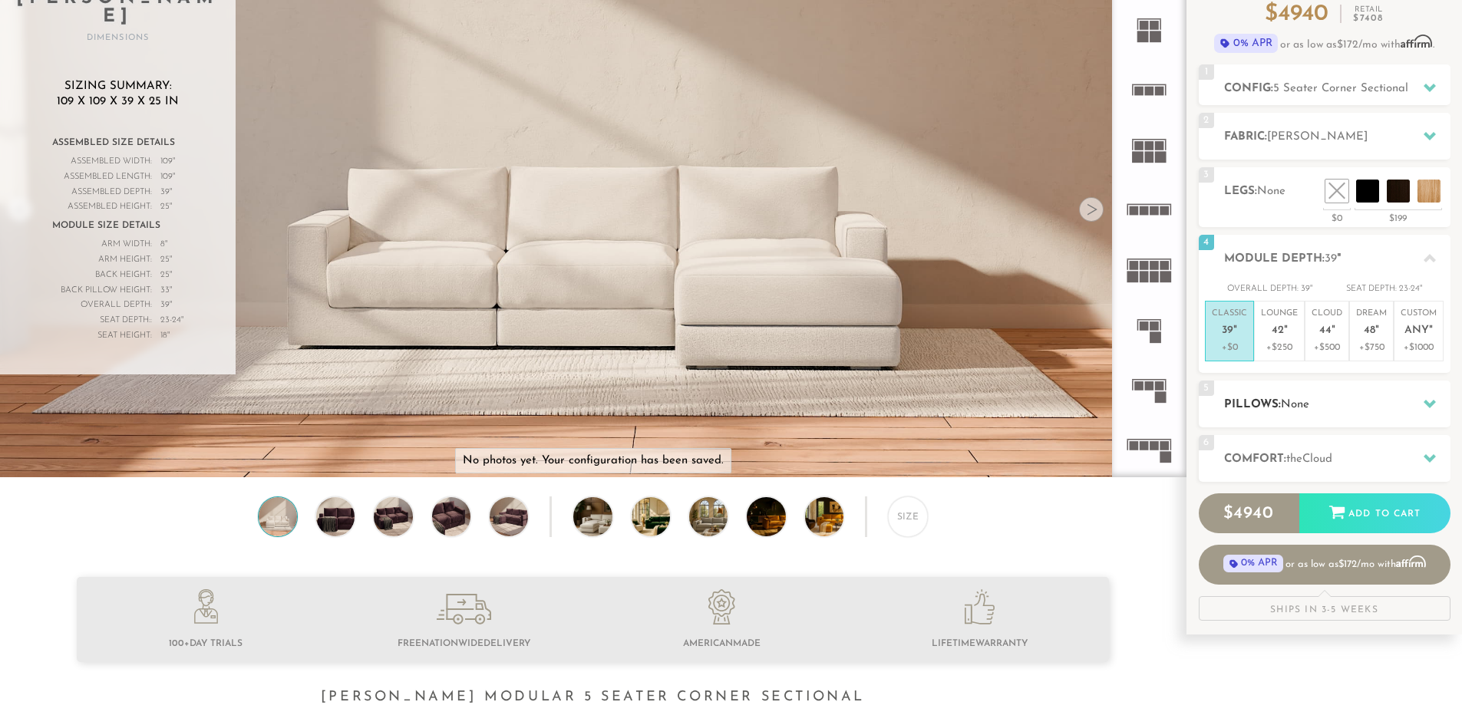
click at [1275, 397] on h2 "Pillows: None" at bounding box center [1337, 405] width 226 height 18
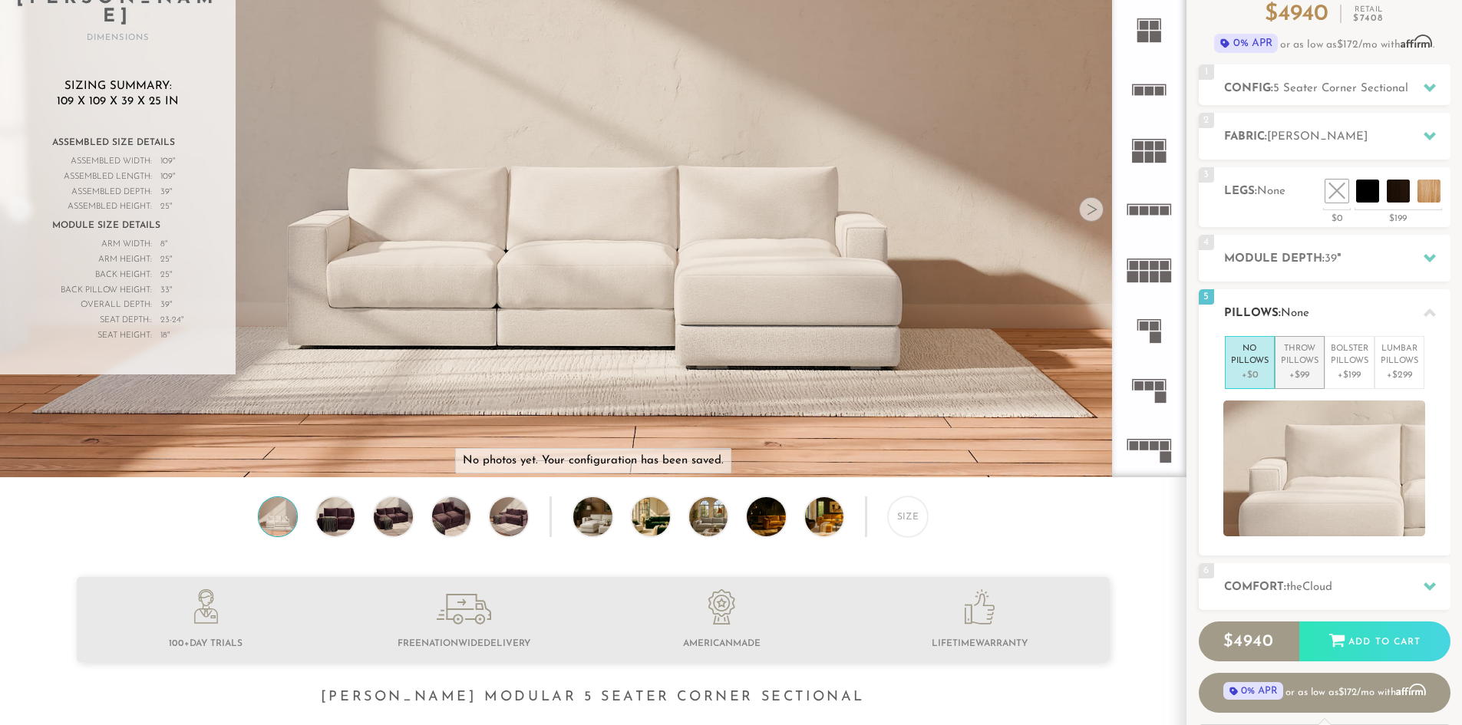
click at [1302, 364] on p "Throw Pillows" at bounding box center [1300, 355] width 38 height 25
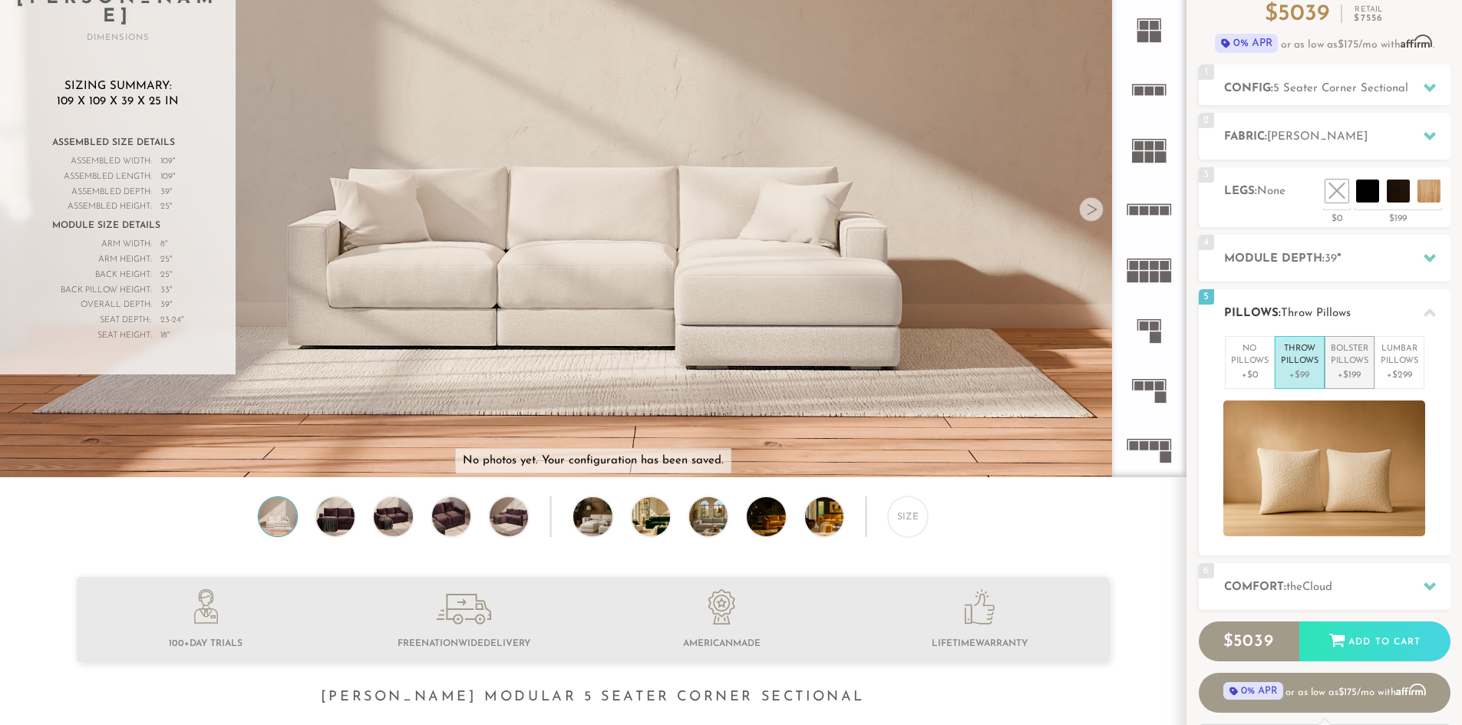
click at [1348, 362] on p "Bolster Pillows" at bounding box center [1350, 355] width 38 height 25
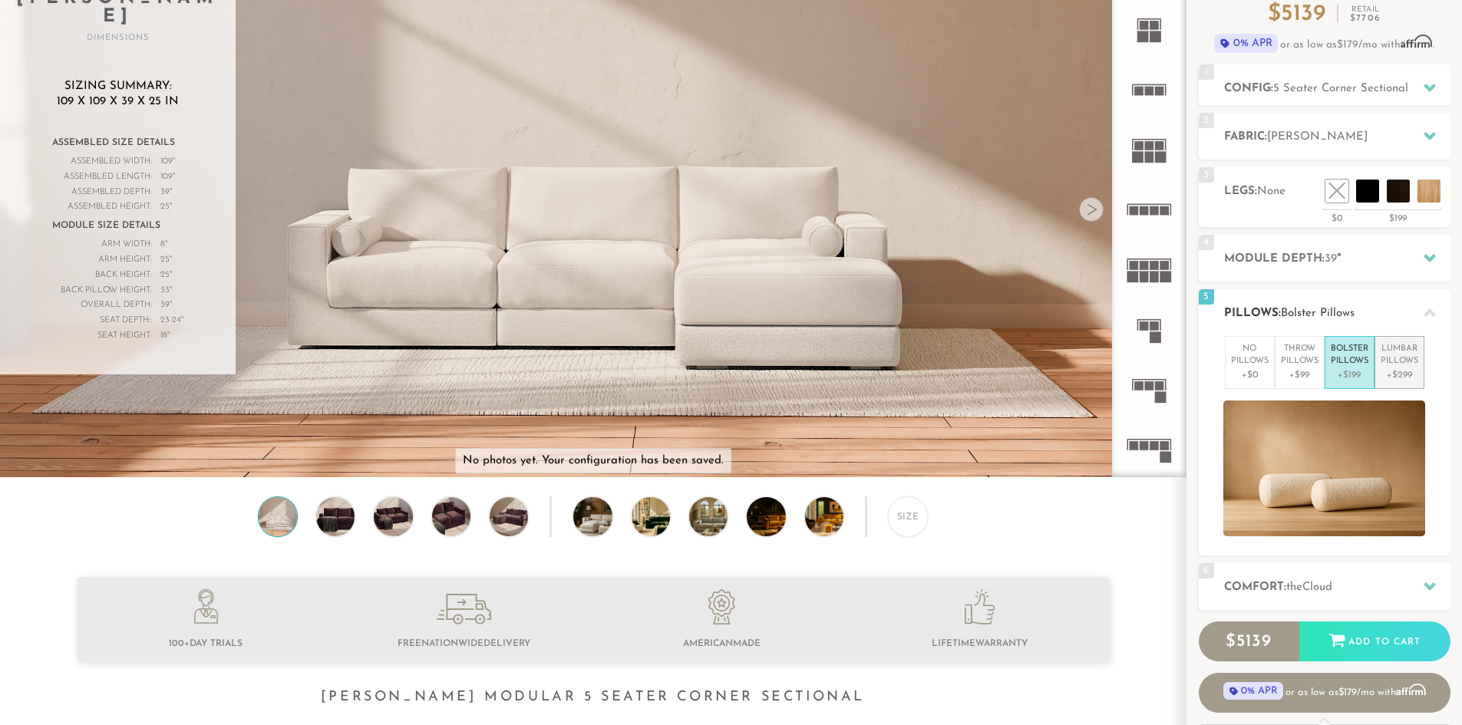
click at [1392, 369] on p "+$299" at bounding box center [1399, 375] width 38 height 14
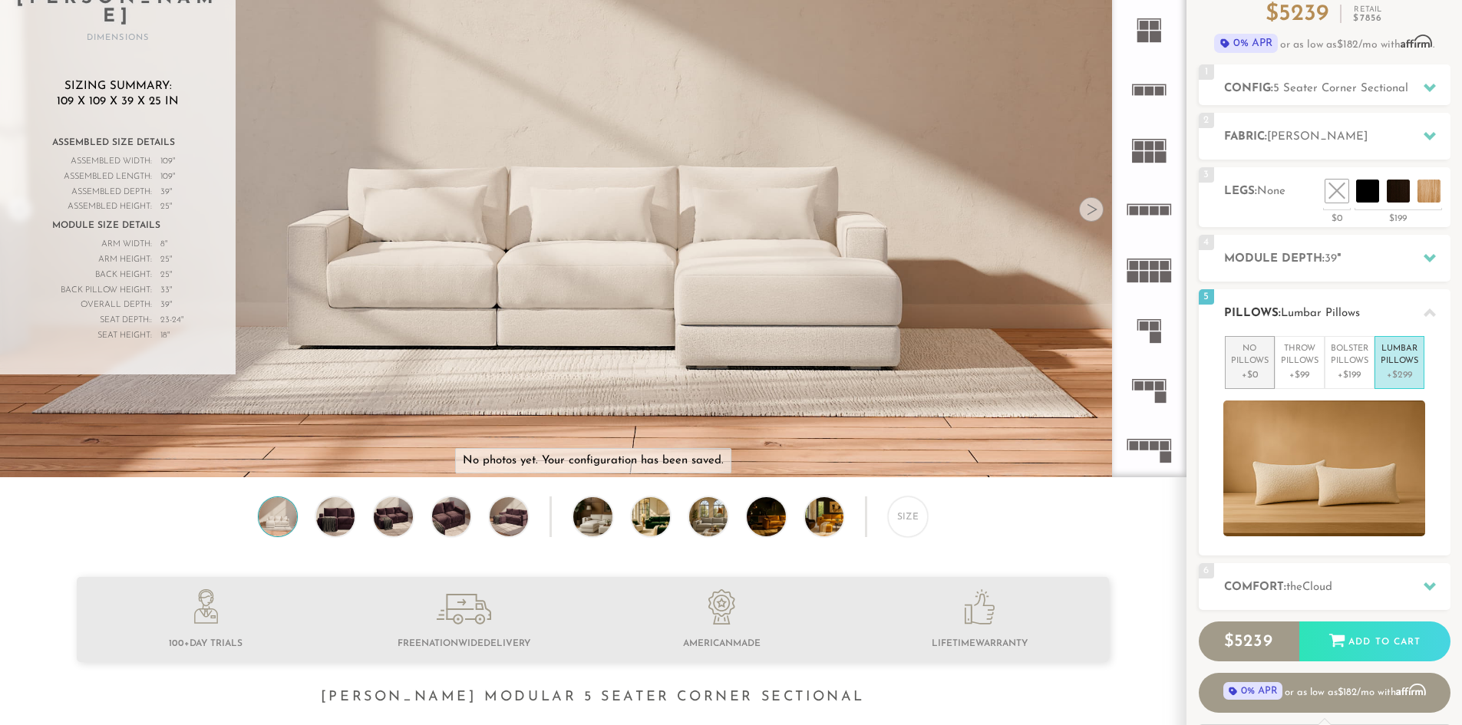
click at [1255, 358] on p "No Pillows" at bounding box center [1250, 355] width 38 height 25
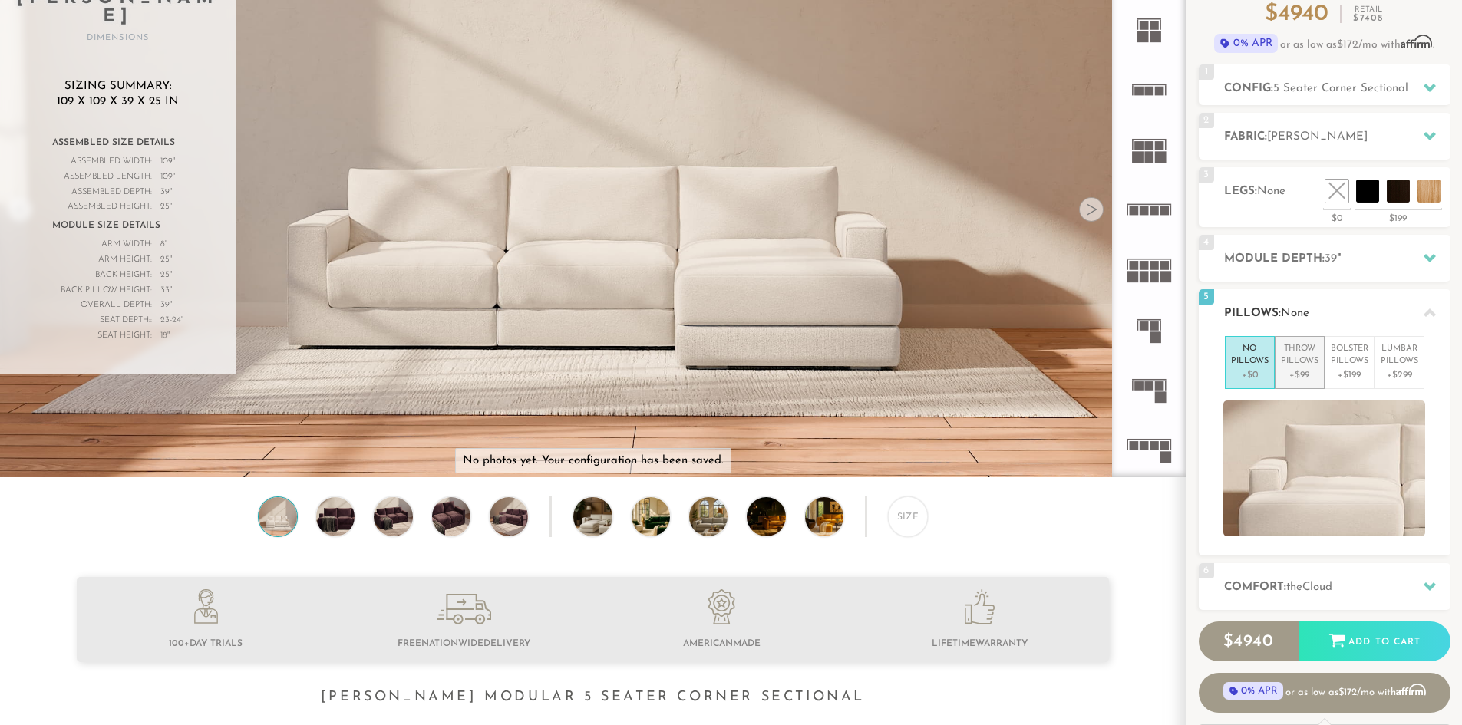
click at [1290, 361] on p "Throw Pillows" at bounding box center [1300, 355] width 38 height 25
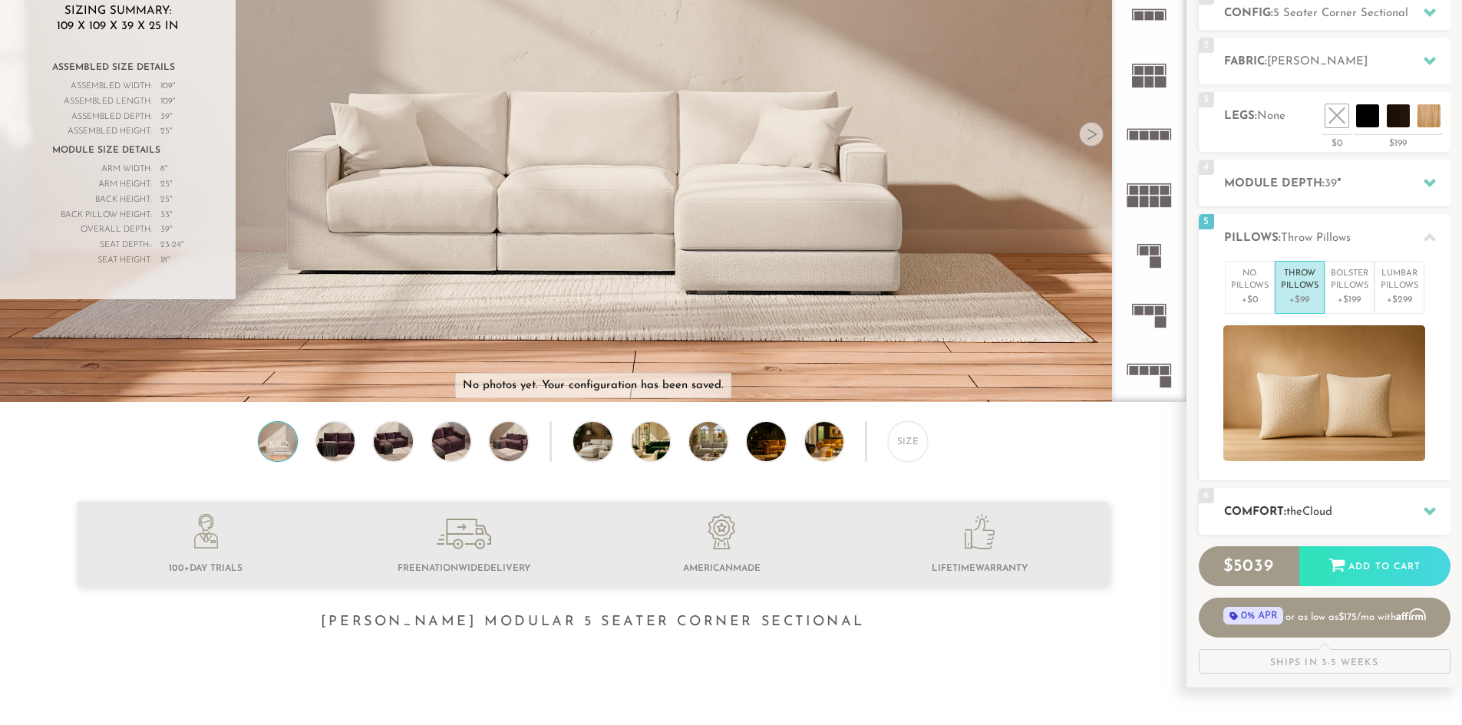
scroll to position [232, 0]
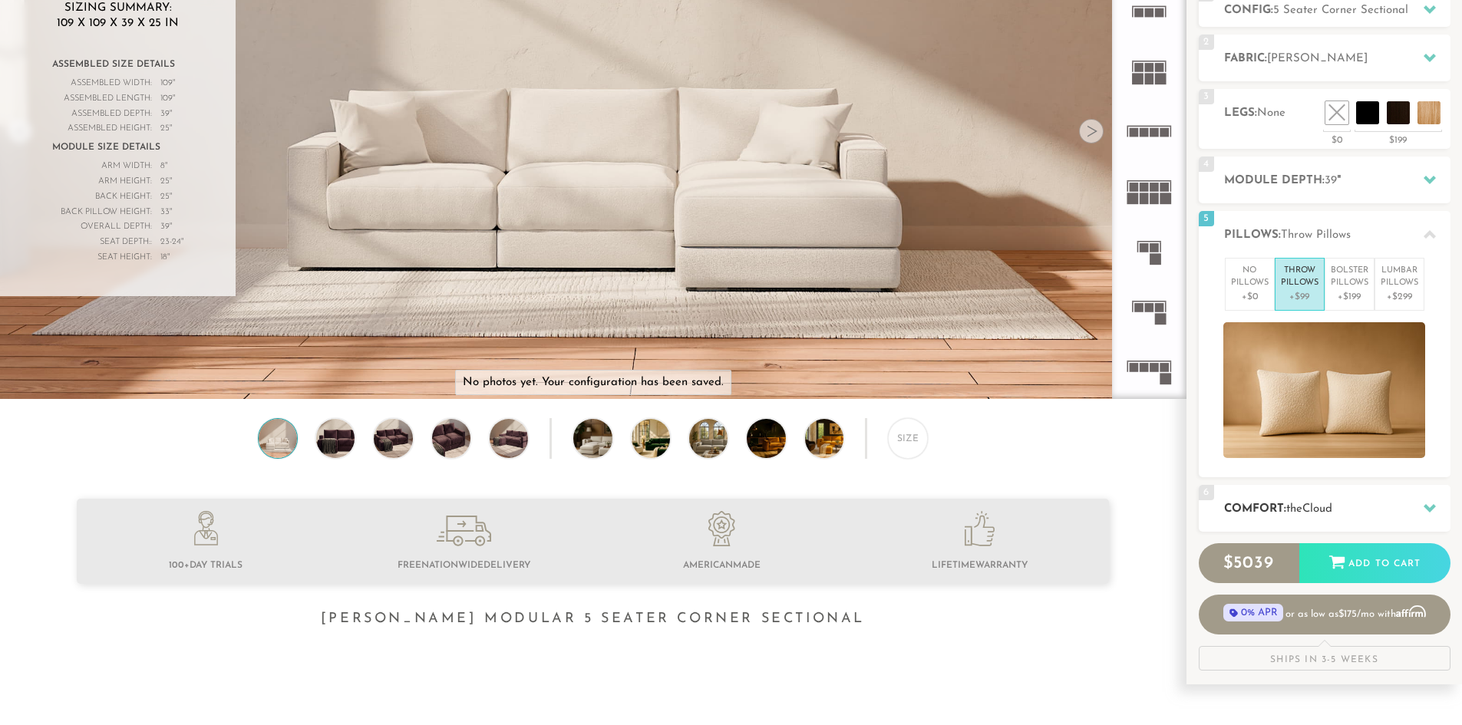
click at [1340, 505] on h2 "Comfort: the Cloud" at bounding box center [1337, 509] width 226 height 18
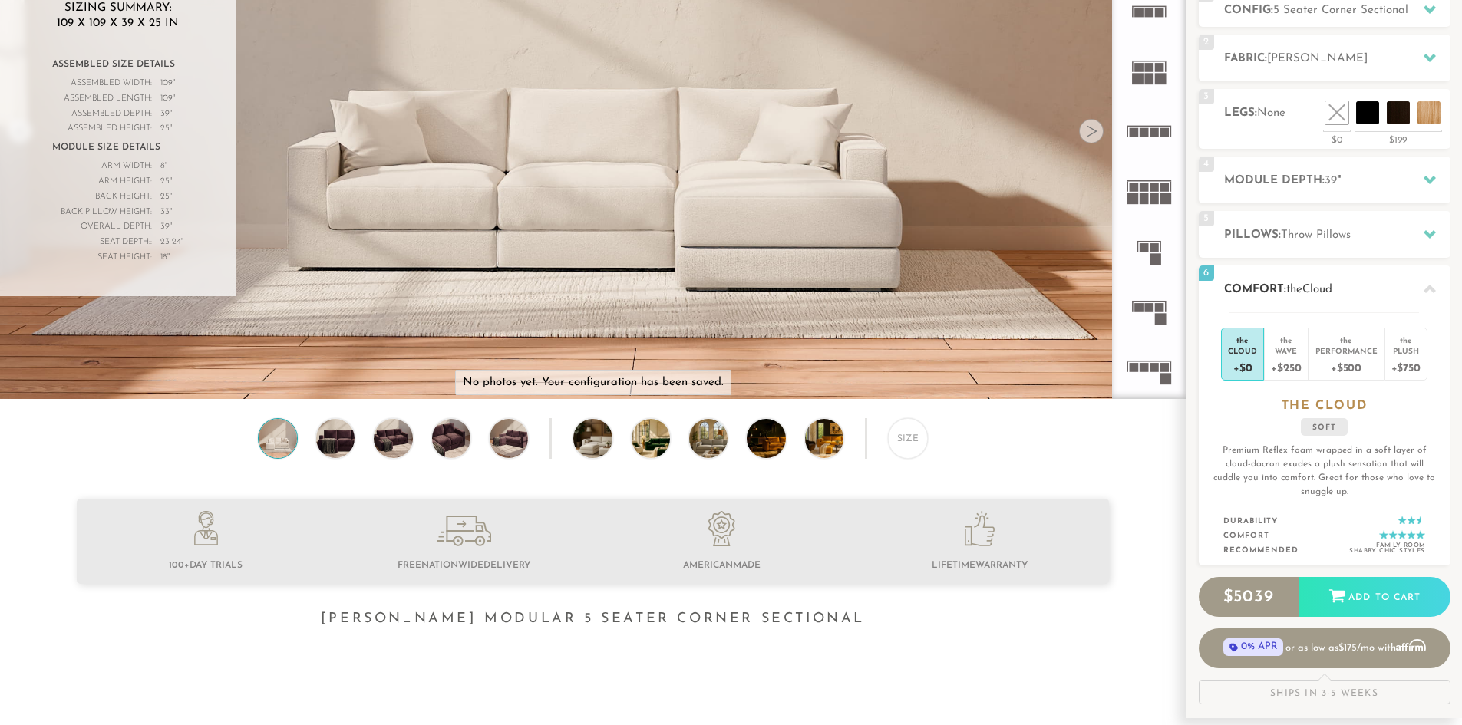
click at [1262, 358] on li "the Cloud +$0" at bounding box center [1242, 354] width 43 height 53
click at [1400, 355] on div "Plush" at bounding box center [1405, 350] width 29 height 11
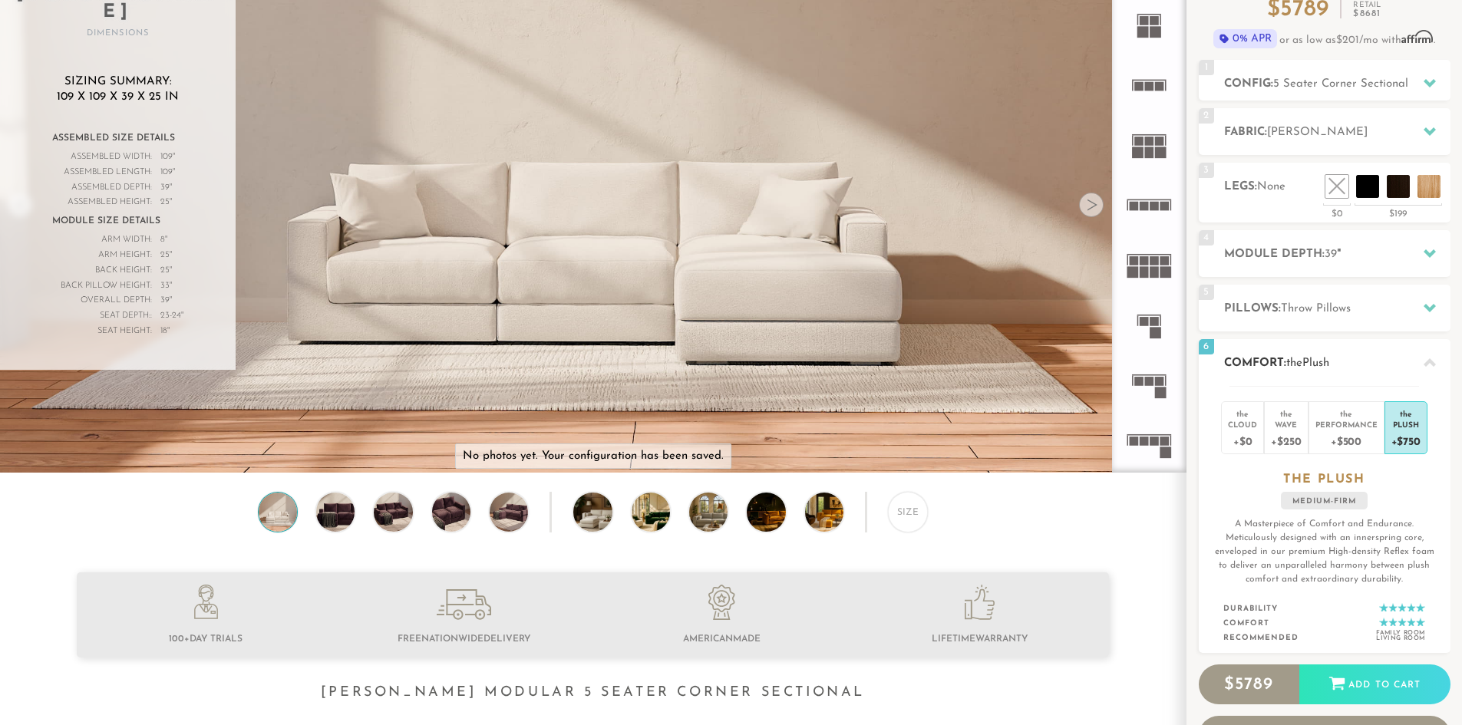
scroll to position [0, 0]
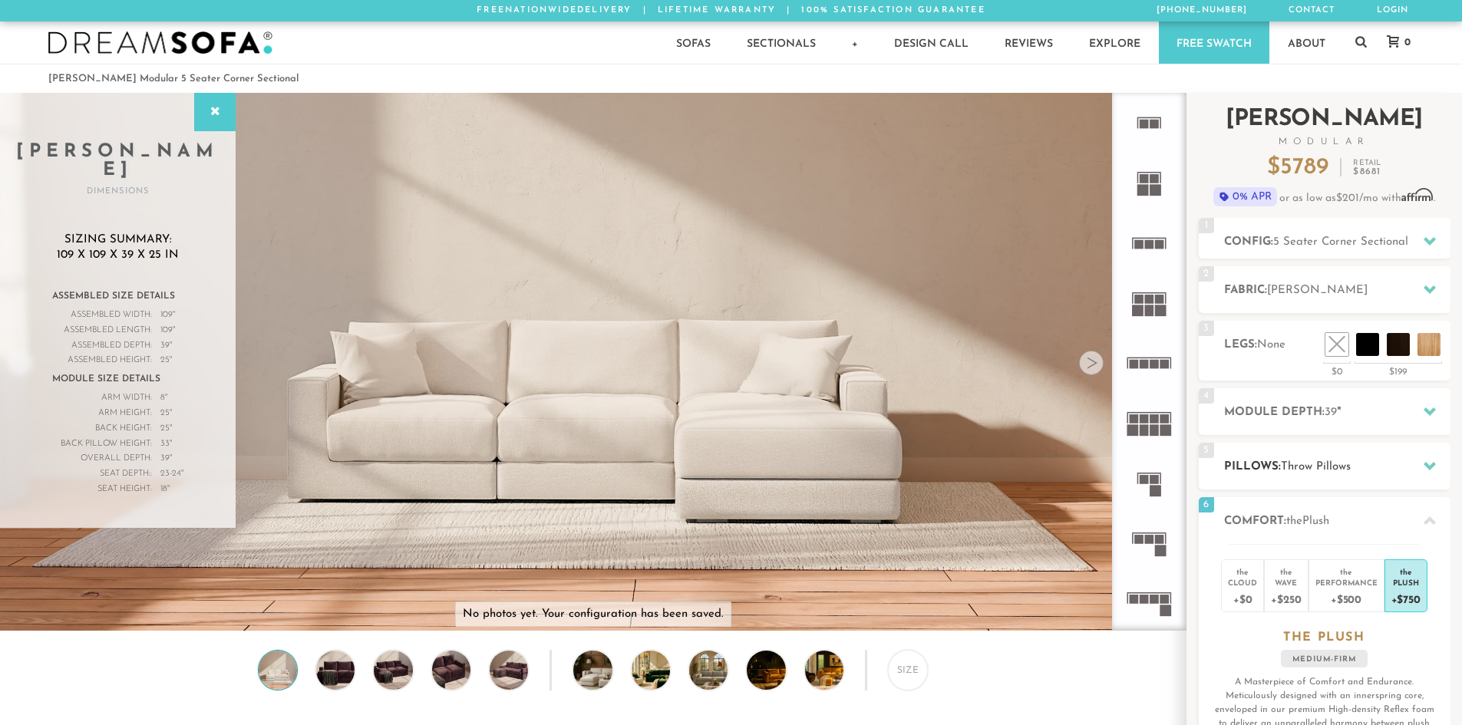
click at [1418, 462] on div at bounding box center [1429, 465] width 32 height 31
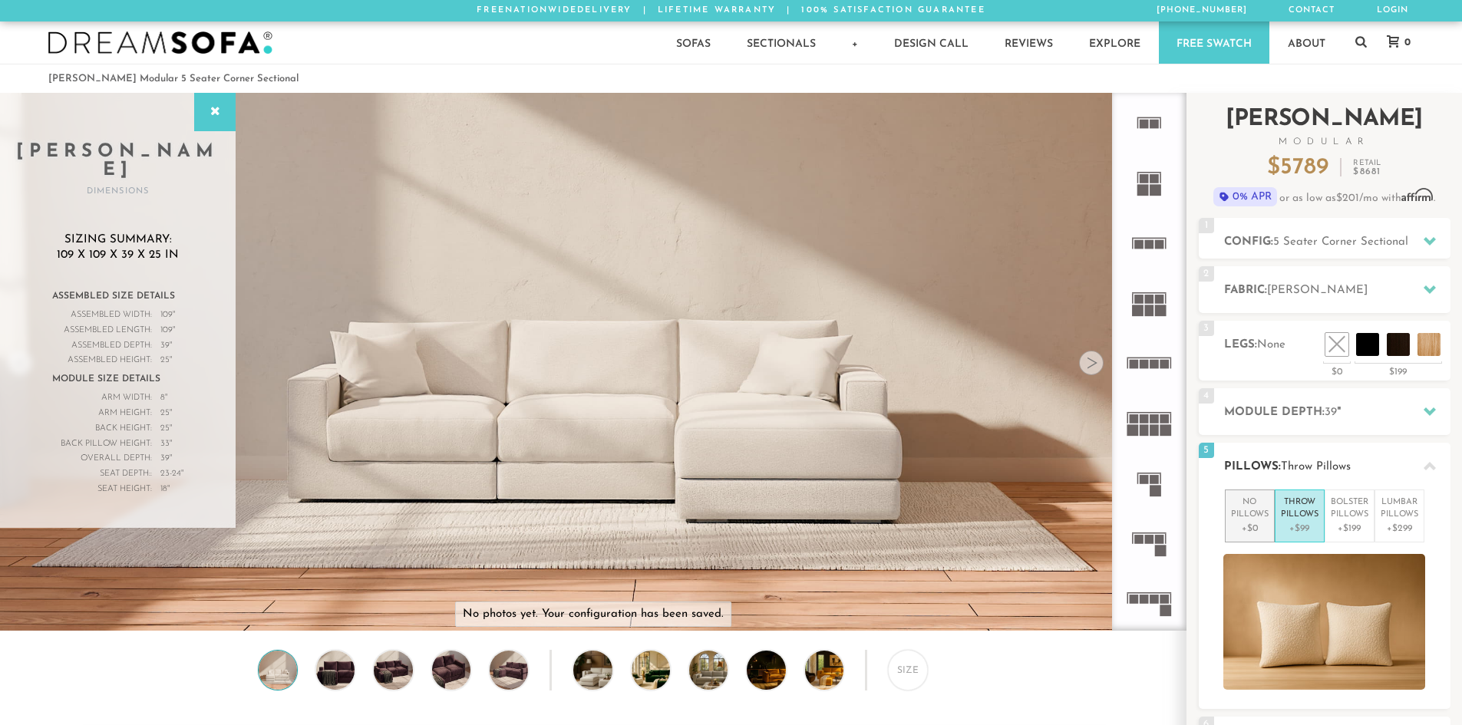
click at [1254, 503] on p "No Pillows" at bounding box center [1250, 508] width 38 height 25
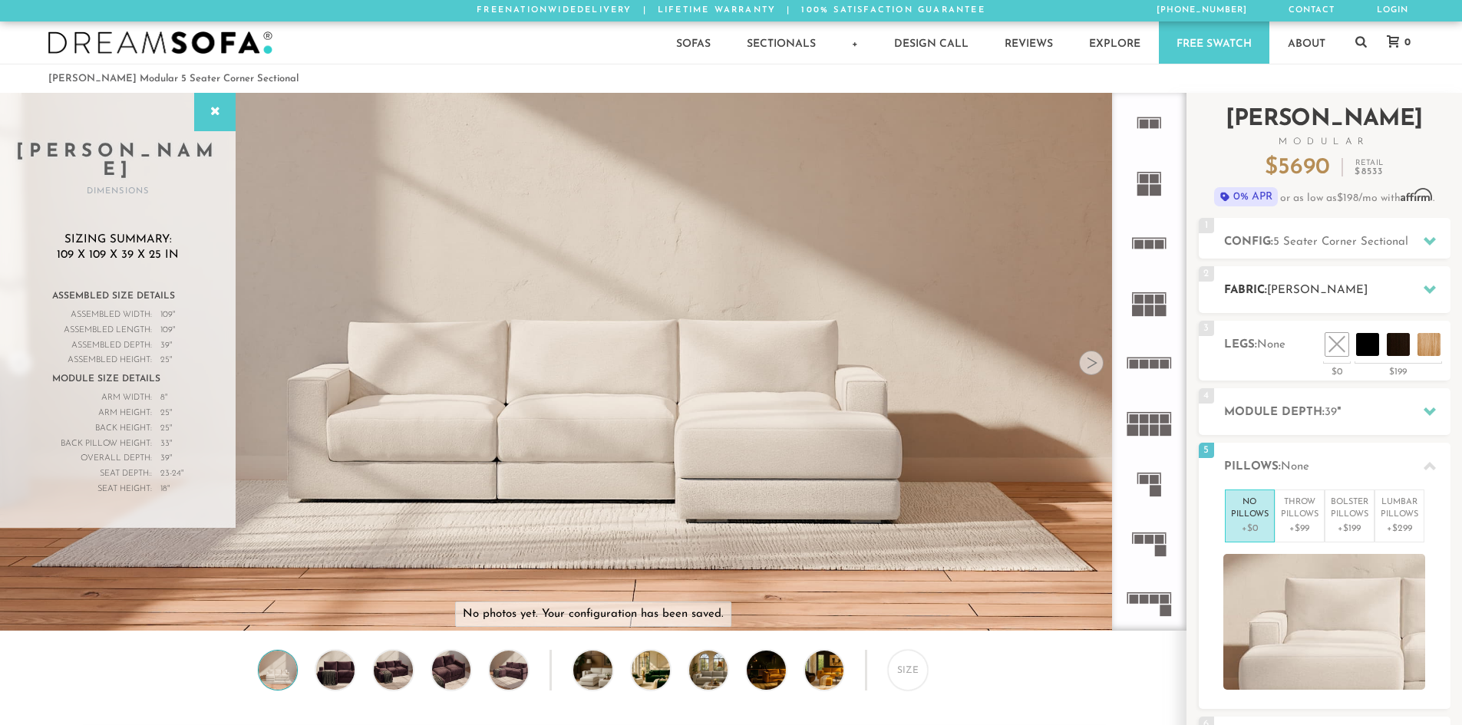
click at [1418, 295] on div at bounding box center [1429, 289] width 32 height 31
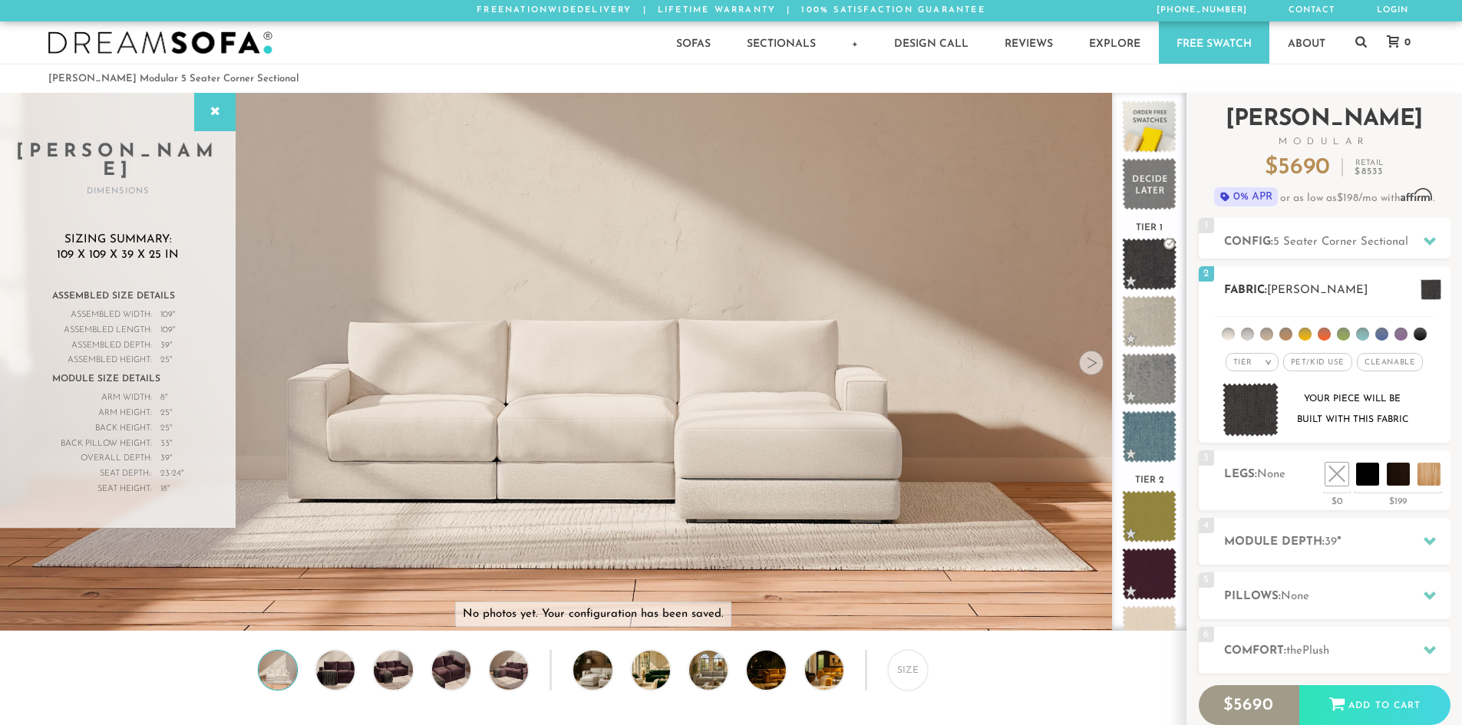
click at [1418, 295] on div at bounding box center [1429, 289] width 32 height 31
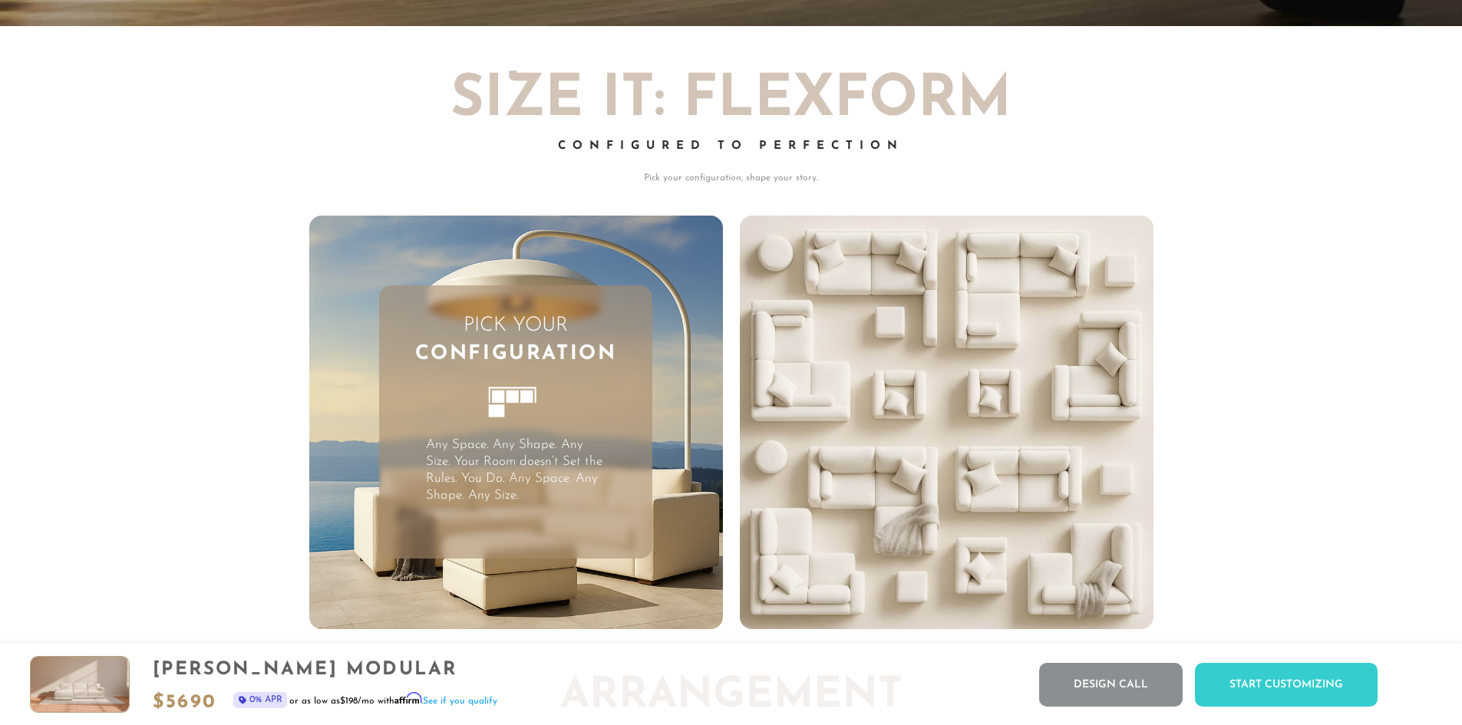
scroll to position [4321, 0]
